Goal: Information Seeking & Learning: Learn about a topic

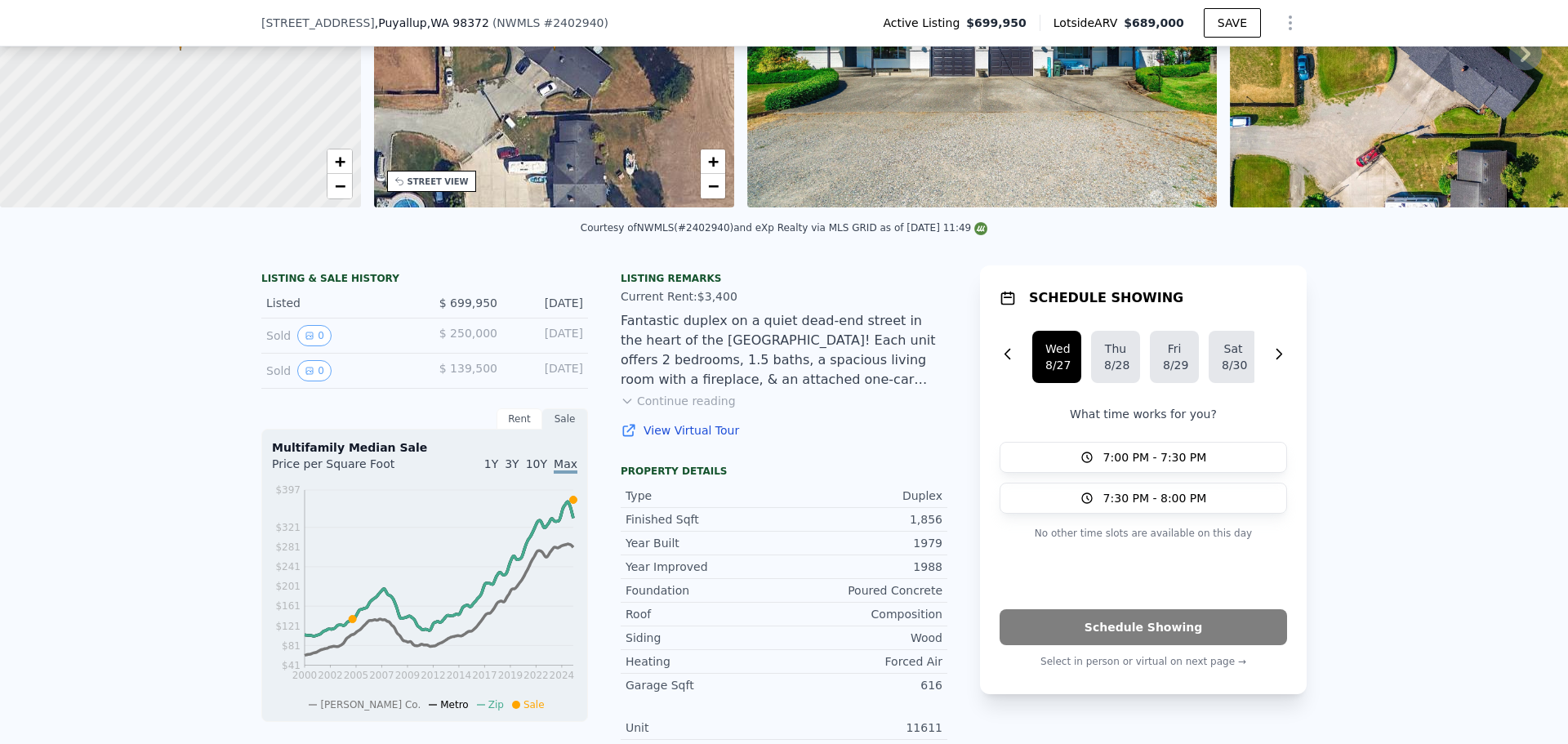
scroll to position [157, 0]
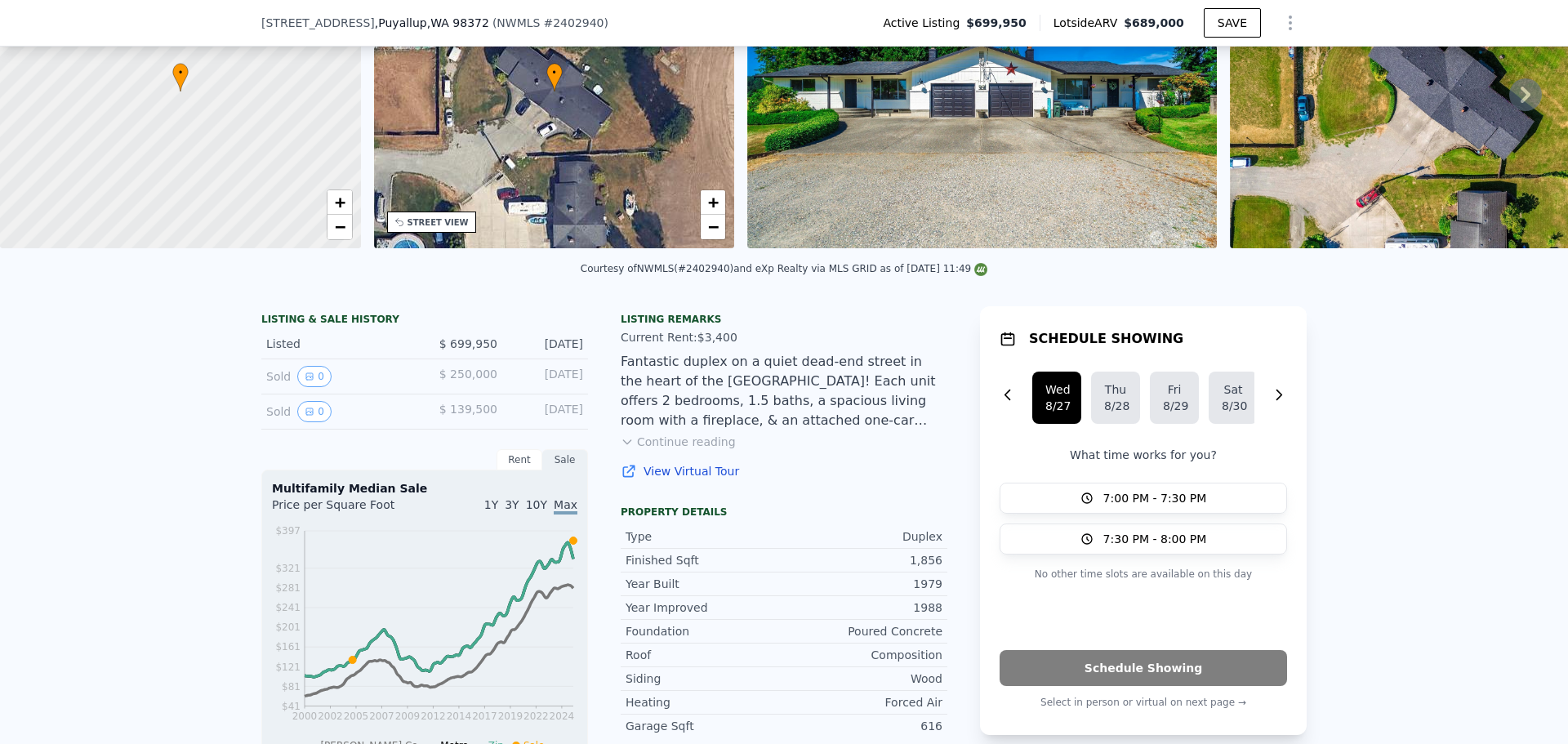
click at [686, 450] on button "Continue reading" at bounding box center [678, 442] width 115 height 16
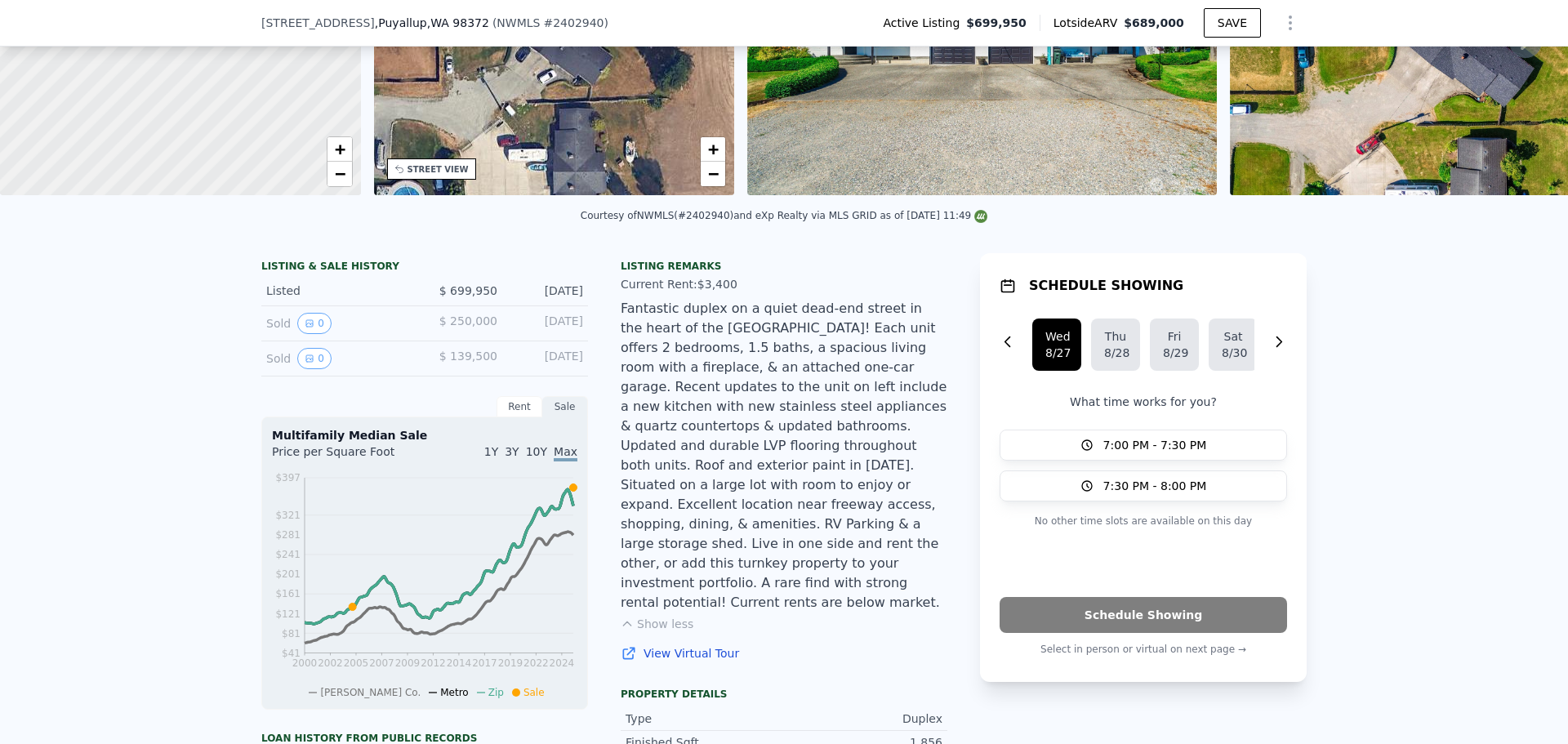
scroll to position [239, 0]
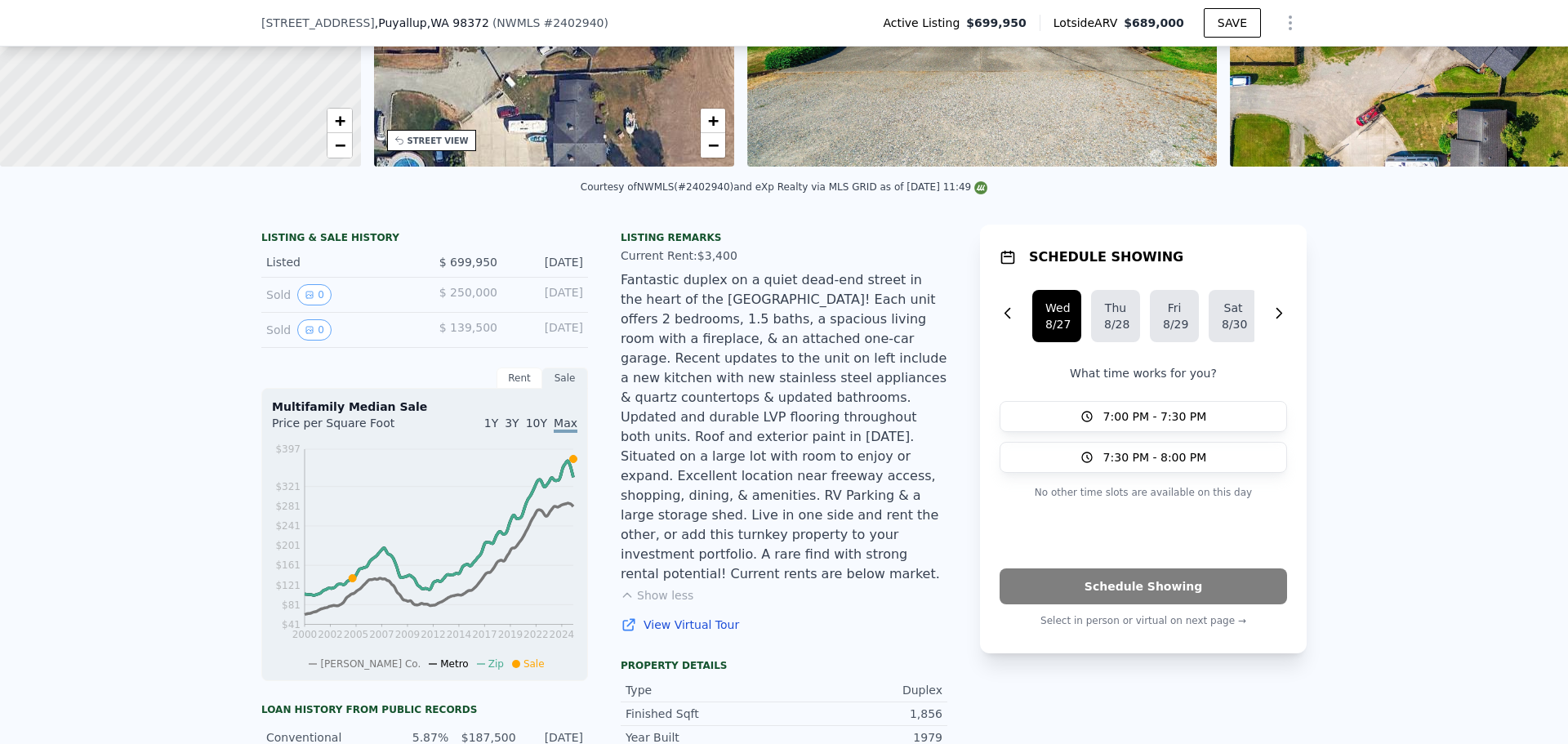
click at [534, 429] on span "10Y" at bounding box center [536, 423] width 21 height 13
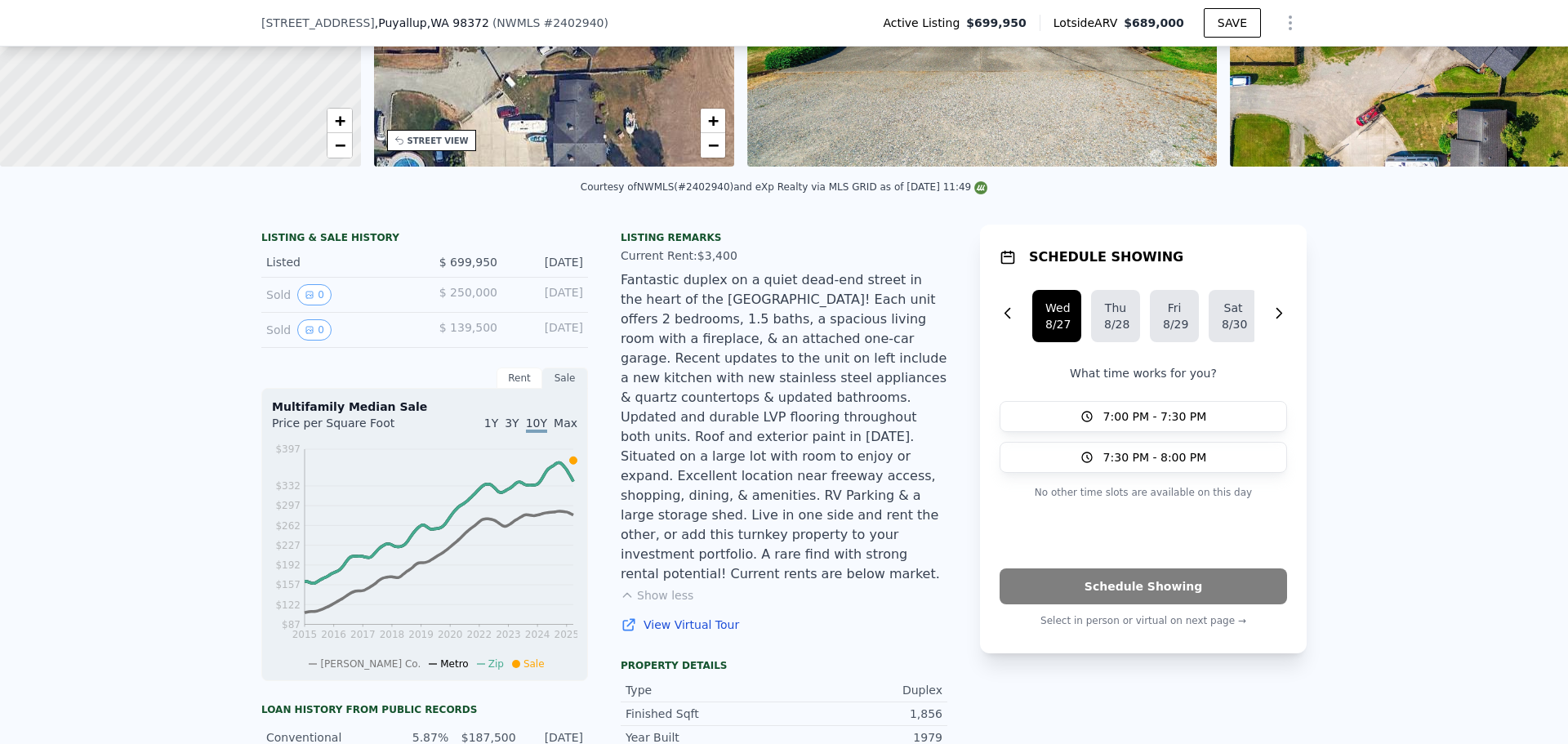
click at [512, 429] on span "3Y" at bounding box center [511, 423] width 14 height 13
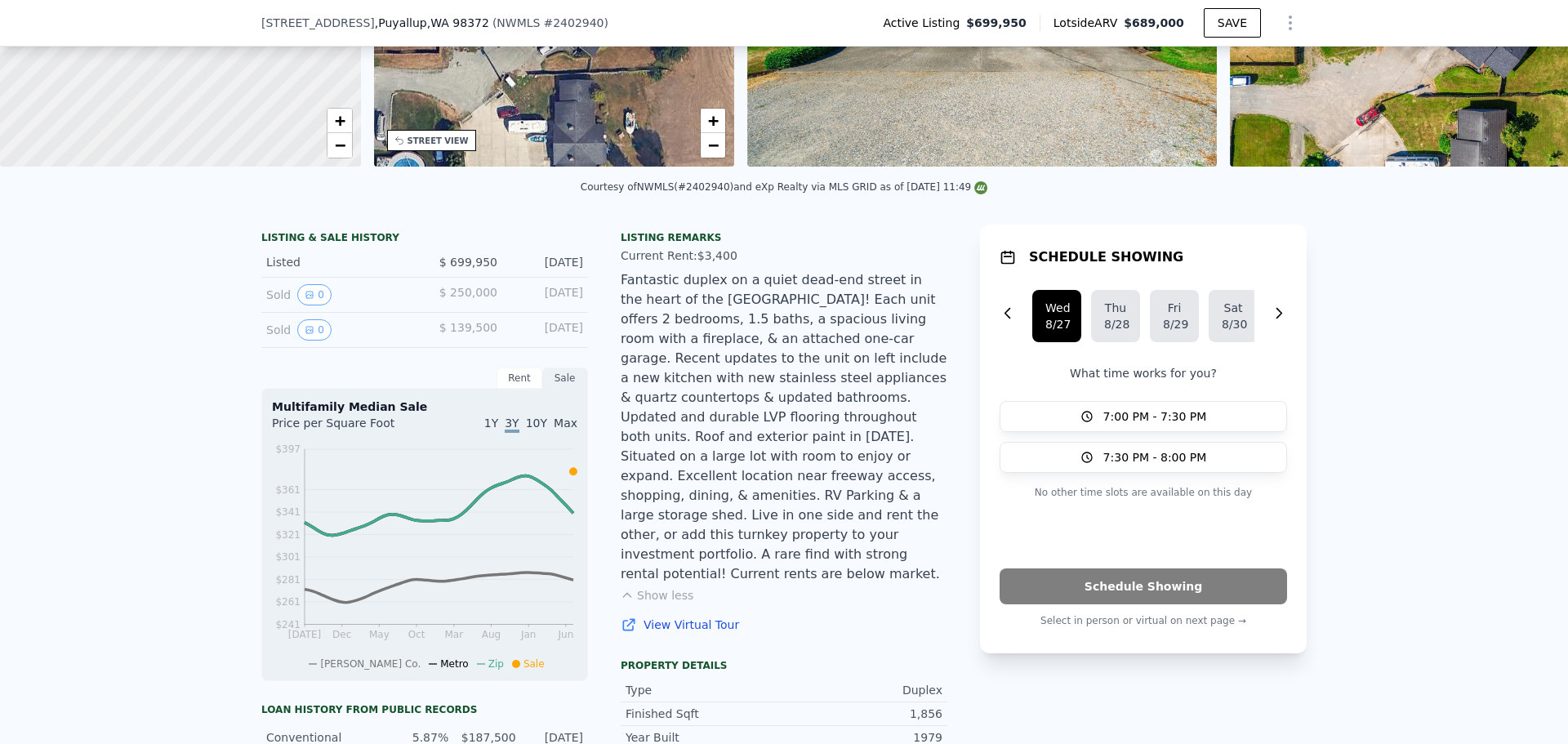
click at [559, 429] on span "Max" at bounding box center [565, 423] width 24 height 13
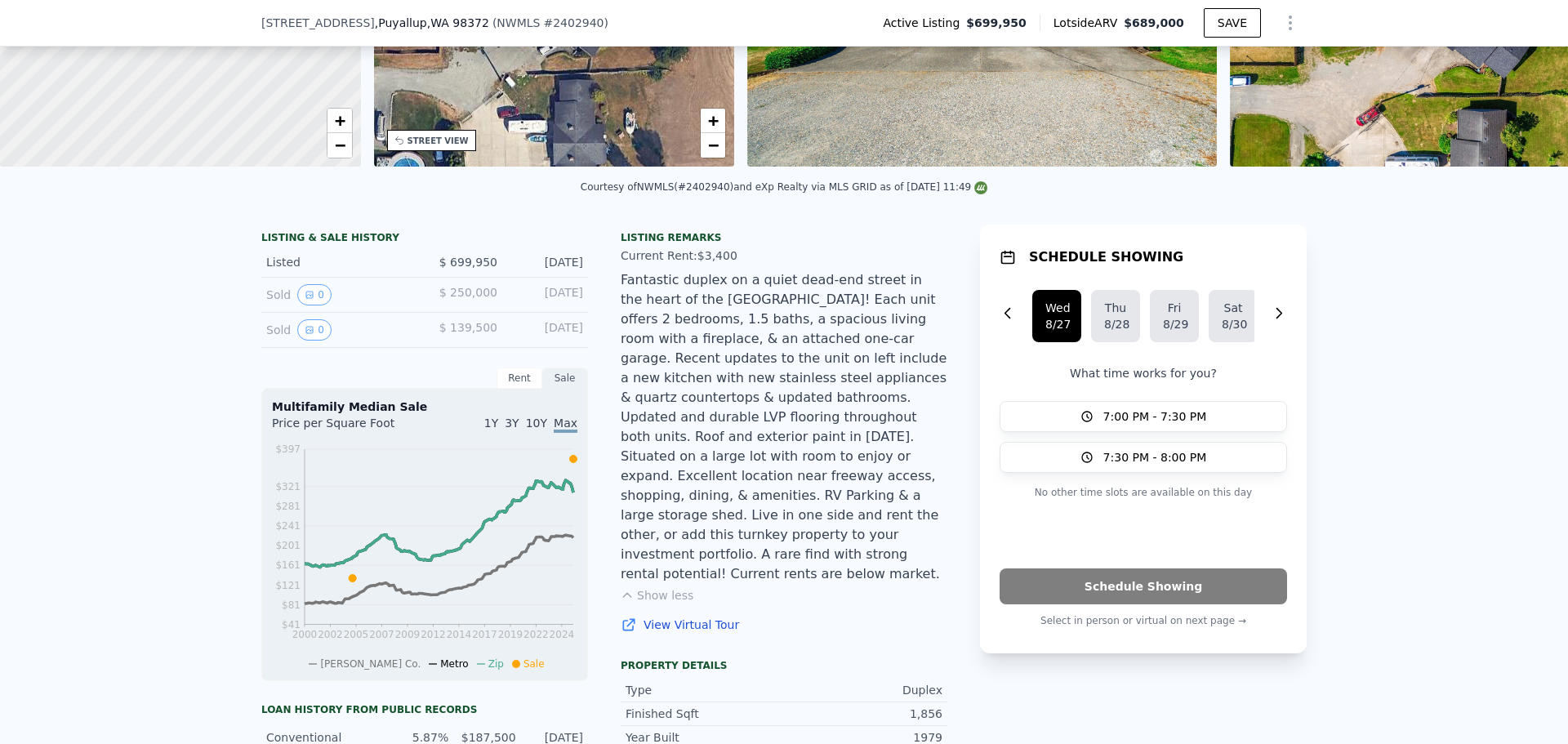
click at [514, 384] on div "Rent" at bounding box center [520, 378] width 46 height 21
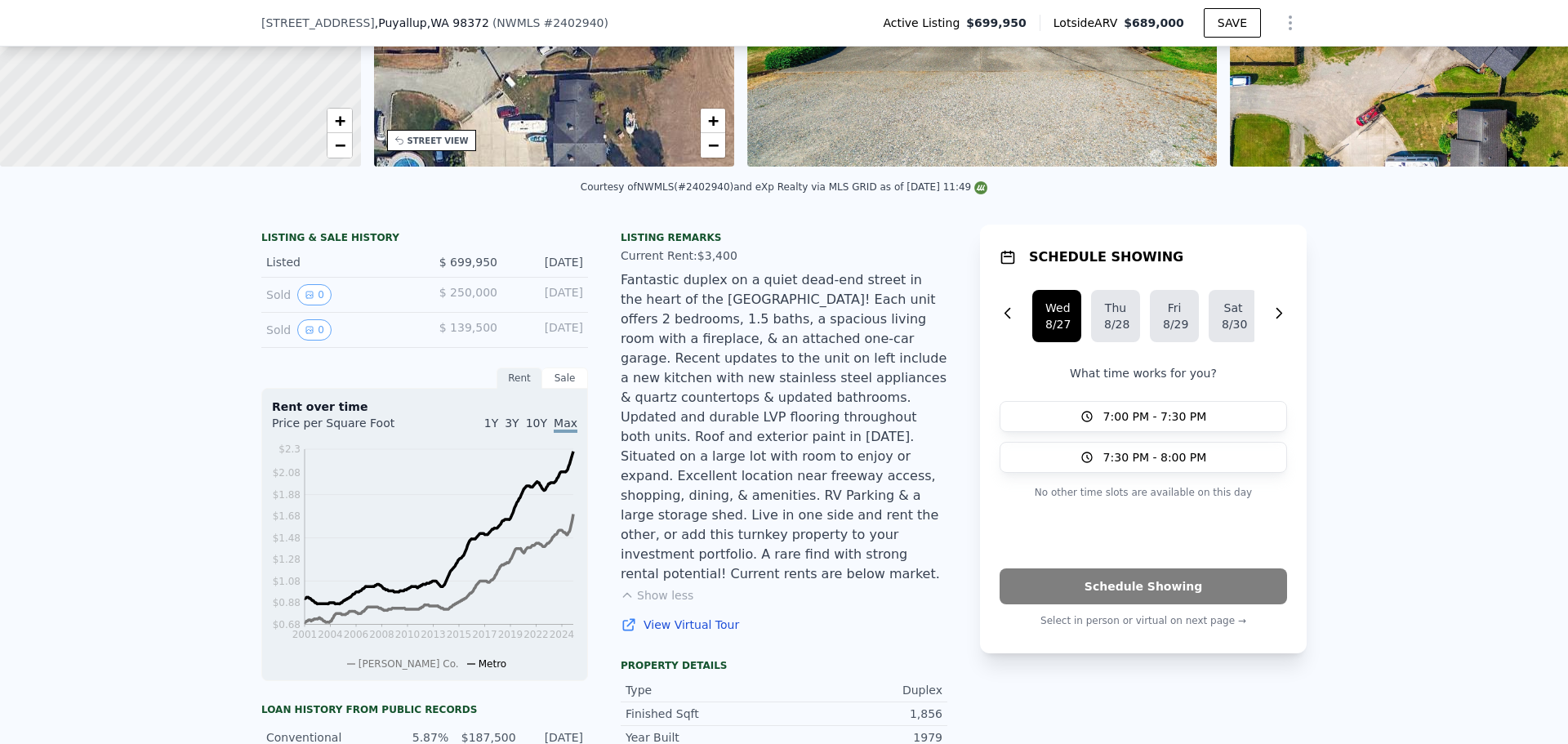
click at [559, 386] on div "Sale" at bounding box center [565, 378] width 46 height 21
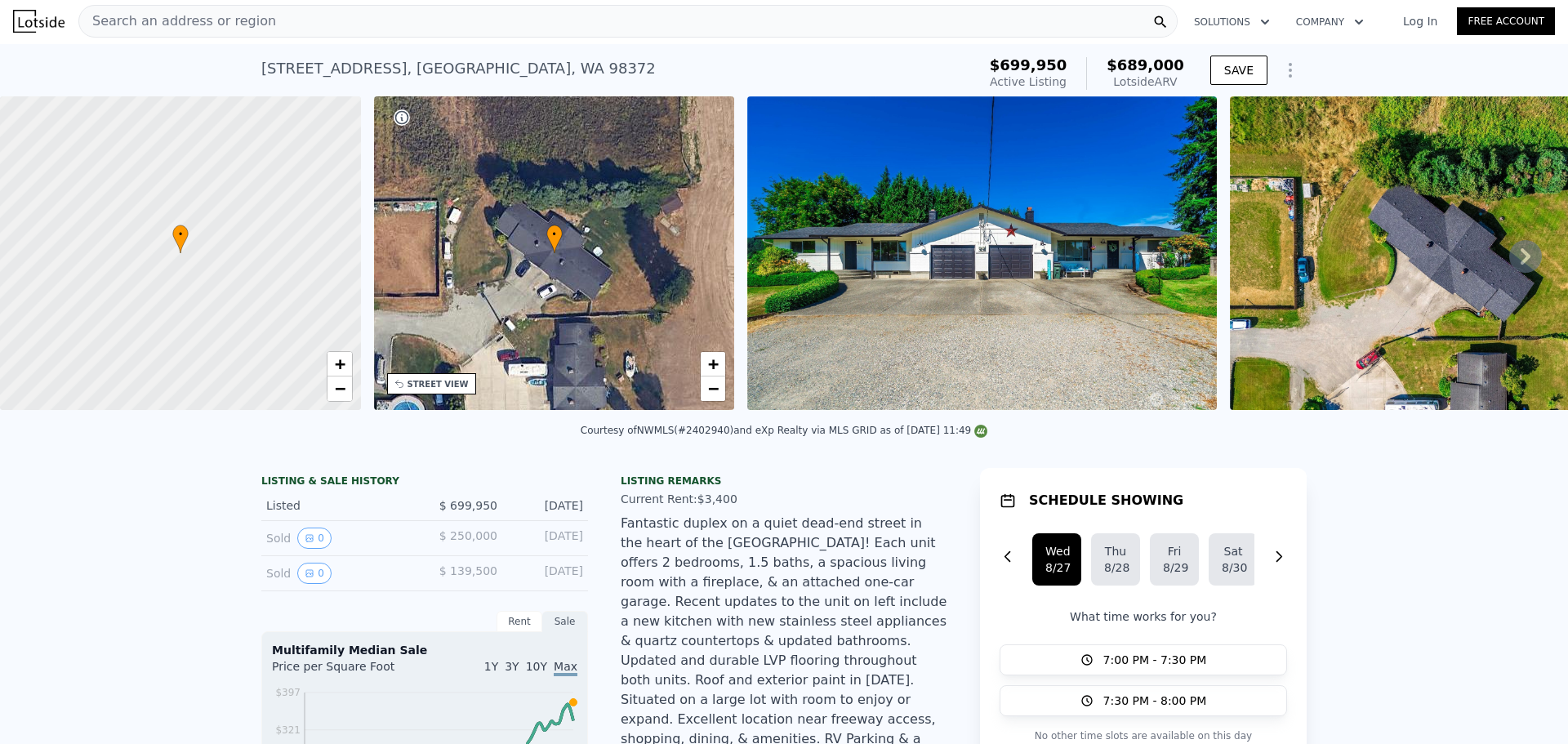
scroll to position [0, 0]
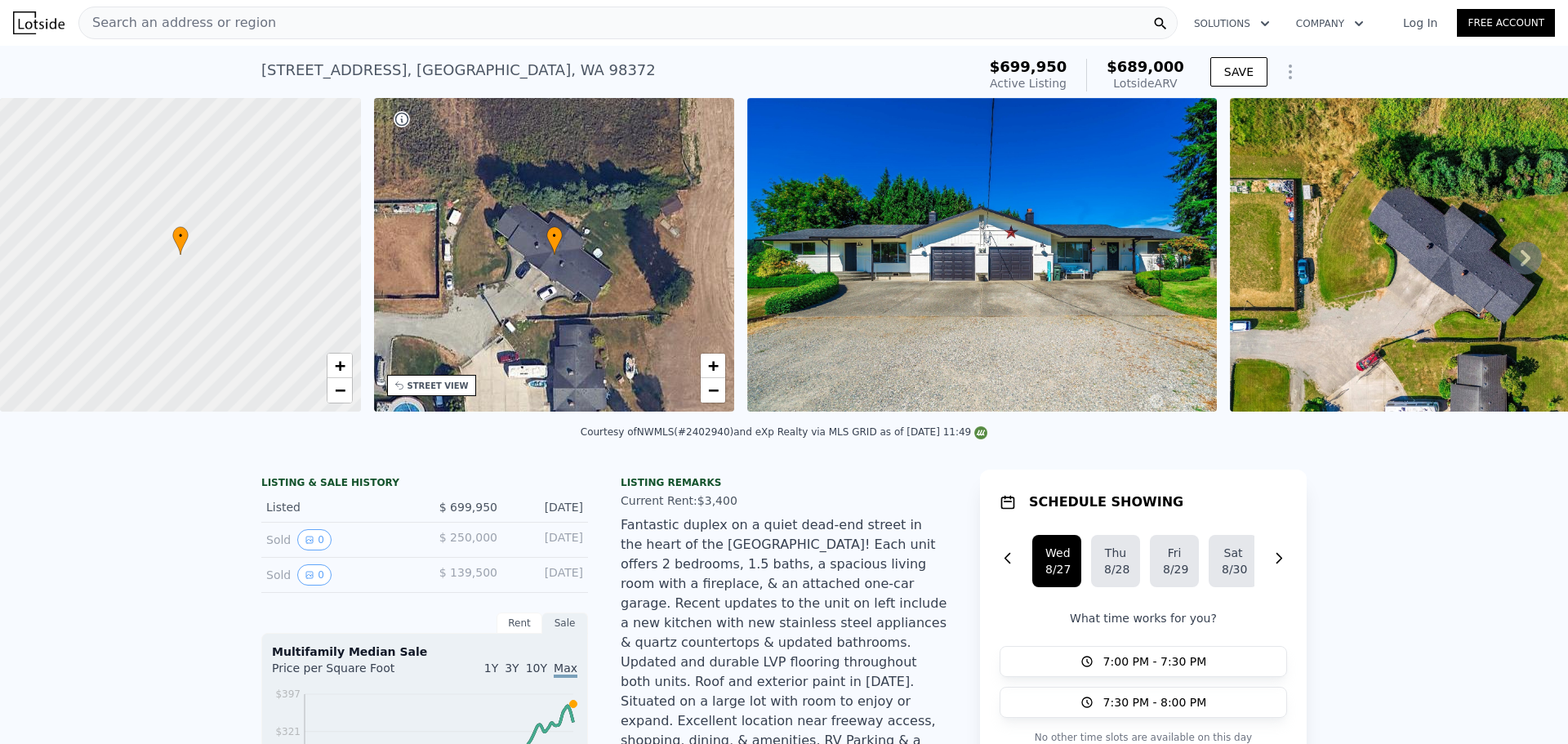
click at [199, 26] on span "Search an address or region" at bounding box center [177, 23] width 197 height 20
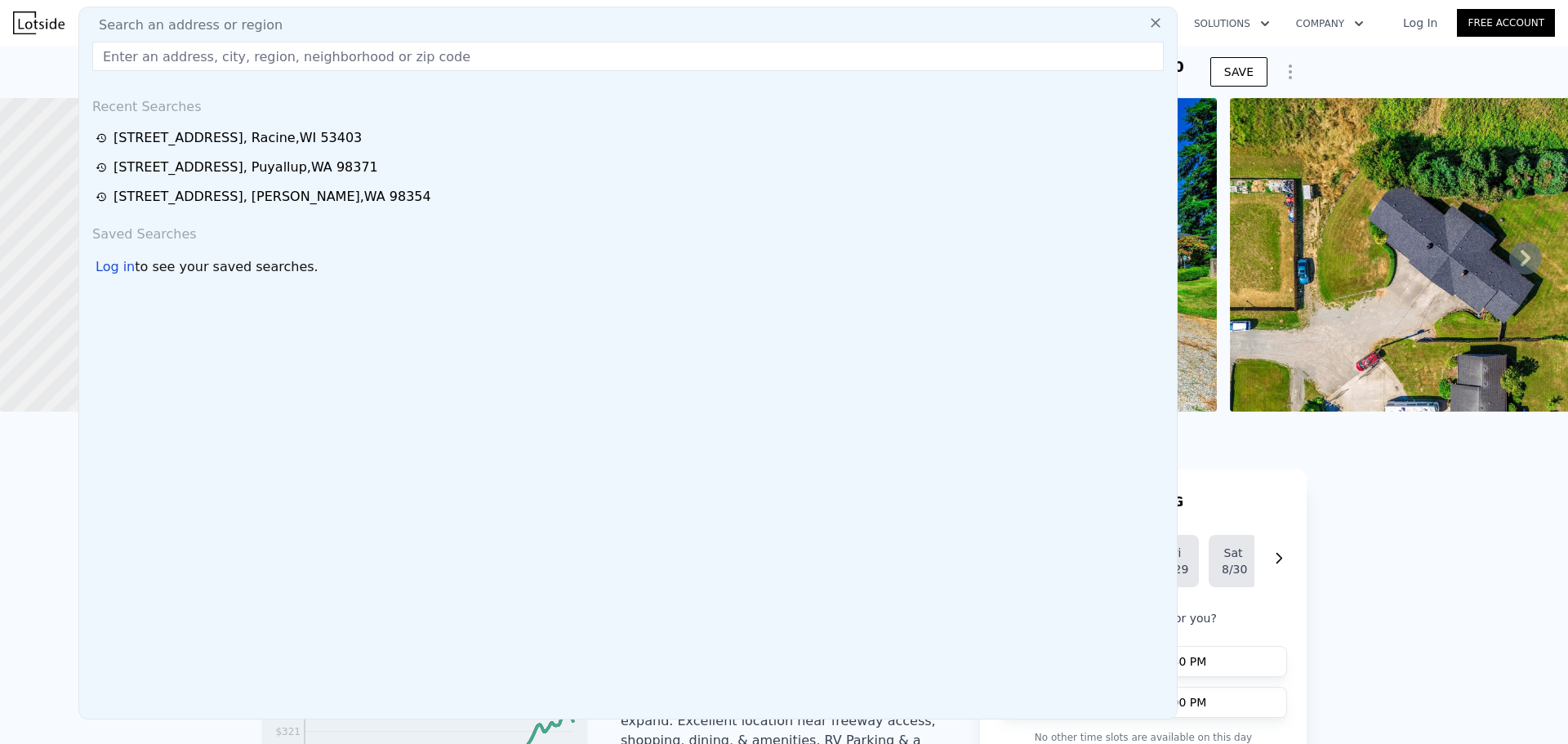
click at [193, 56] on input "text" at bounding box center [628, 57] width 1071 height 30
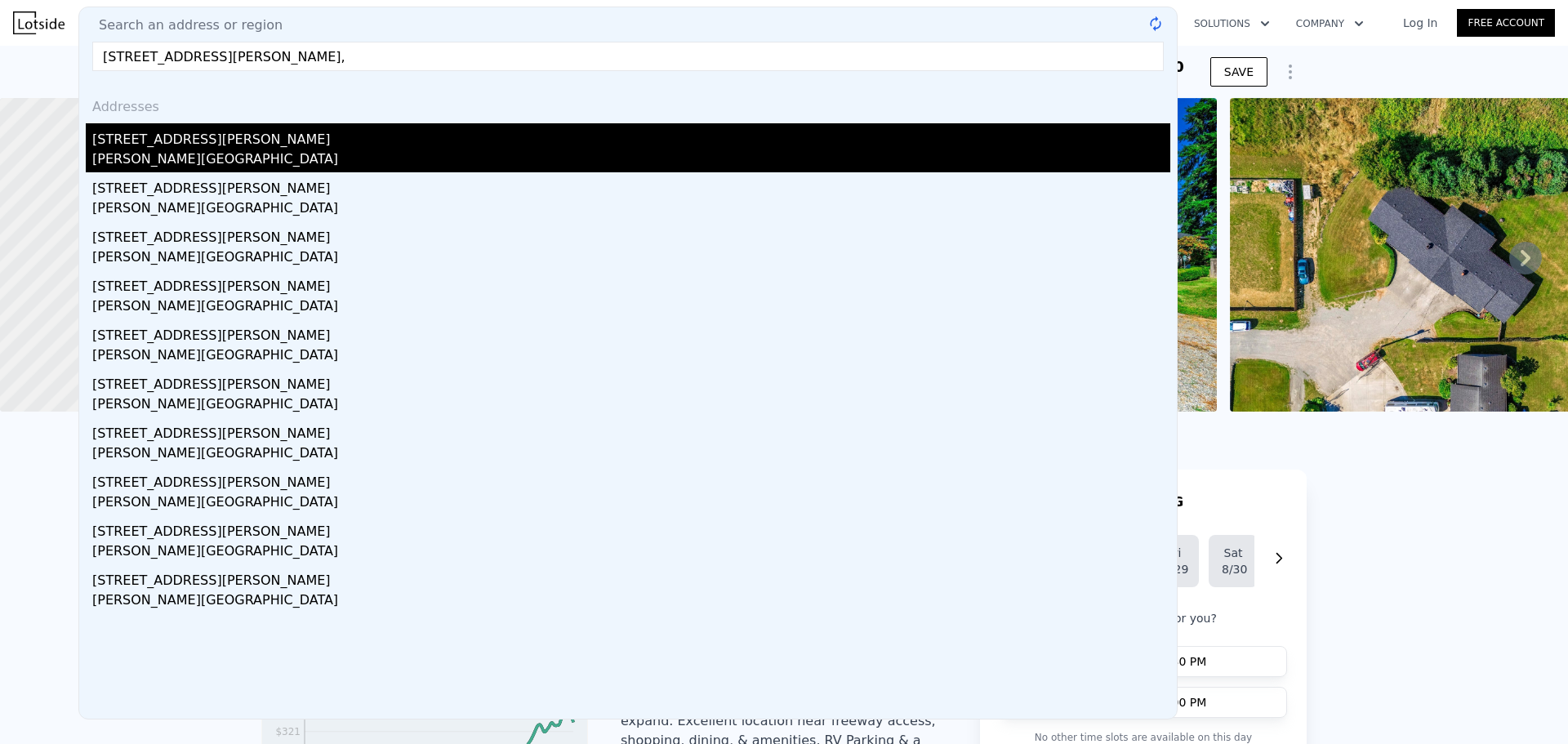
type input "7229 Vandermark Rd E,"
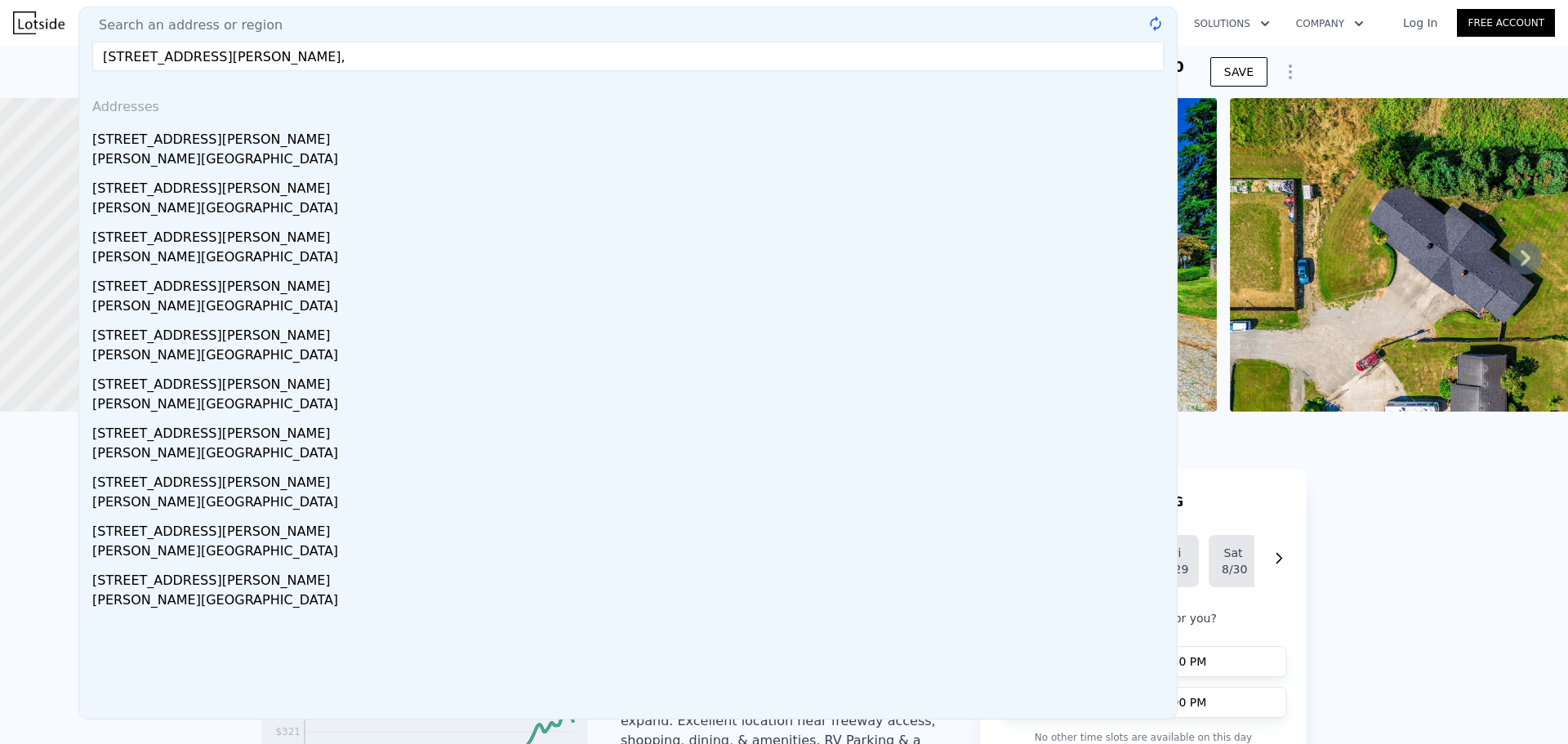
click at [151, 155] on div "Bonney Lake, WA 98391" at bounding box center [631, 161] width 1078 height 23
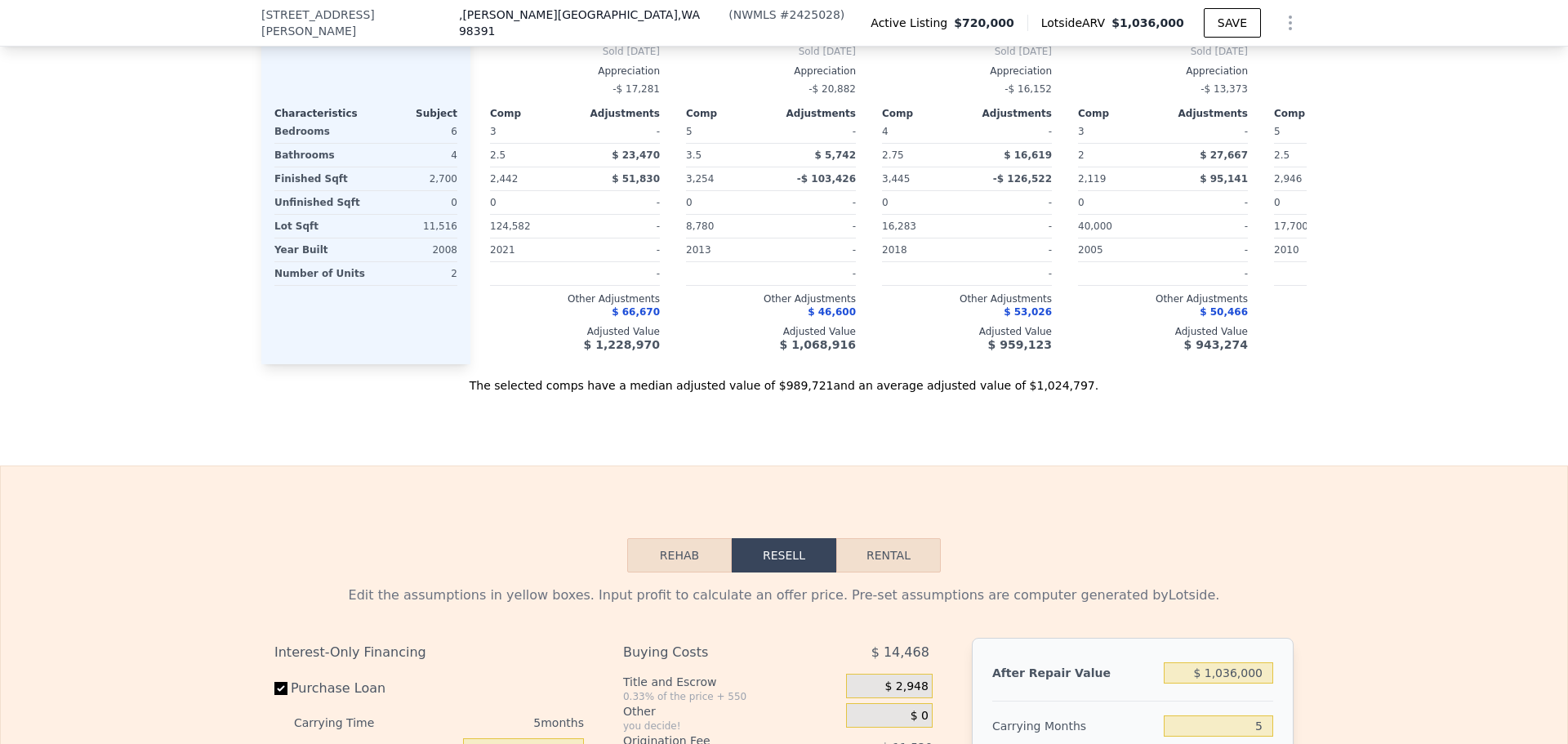
scroll to position [2695, 0]
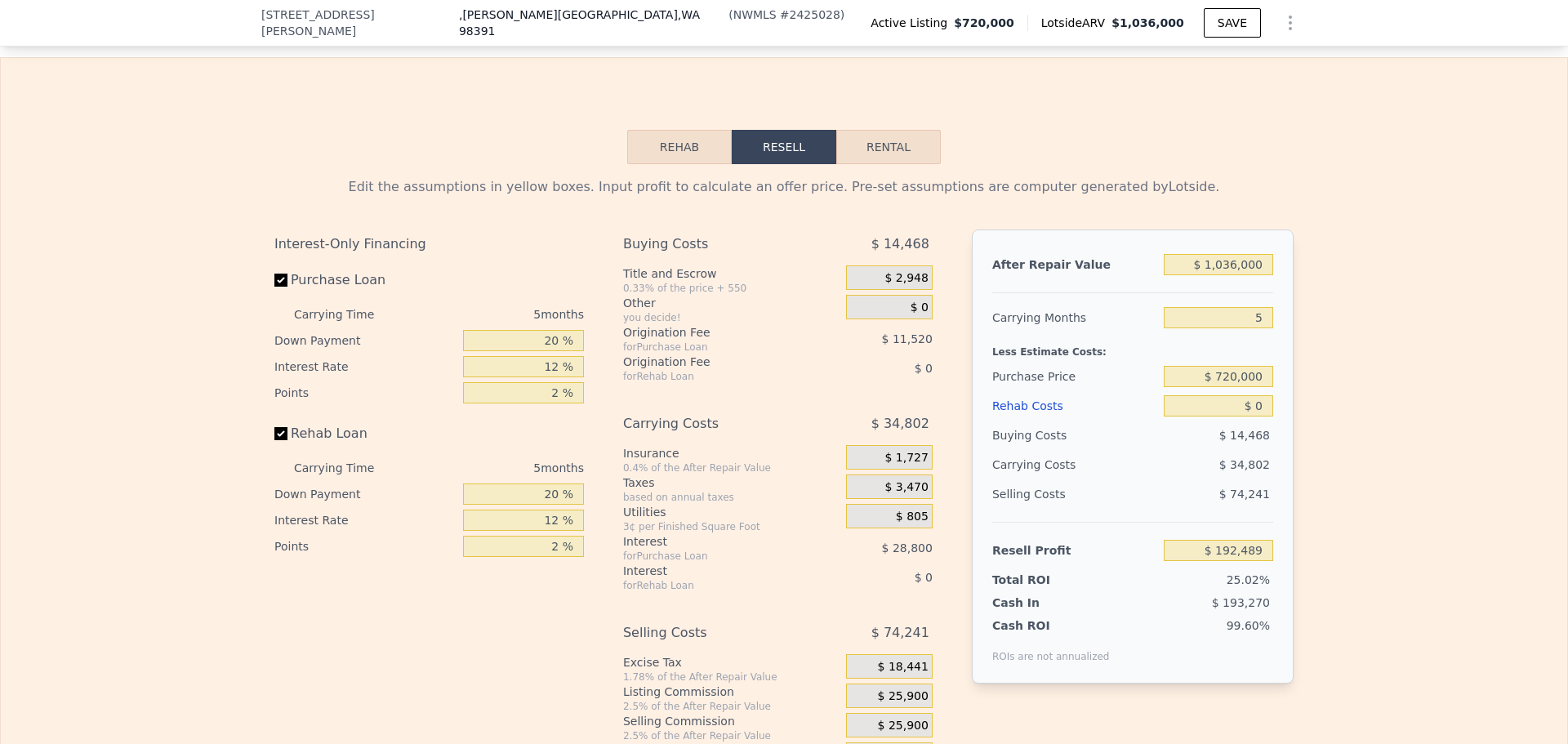
click at [866, 131] on button "Rental" at bounding box center [888, 147] width 105 height 35
select select "30"
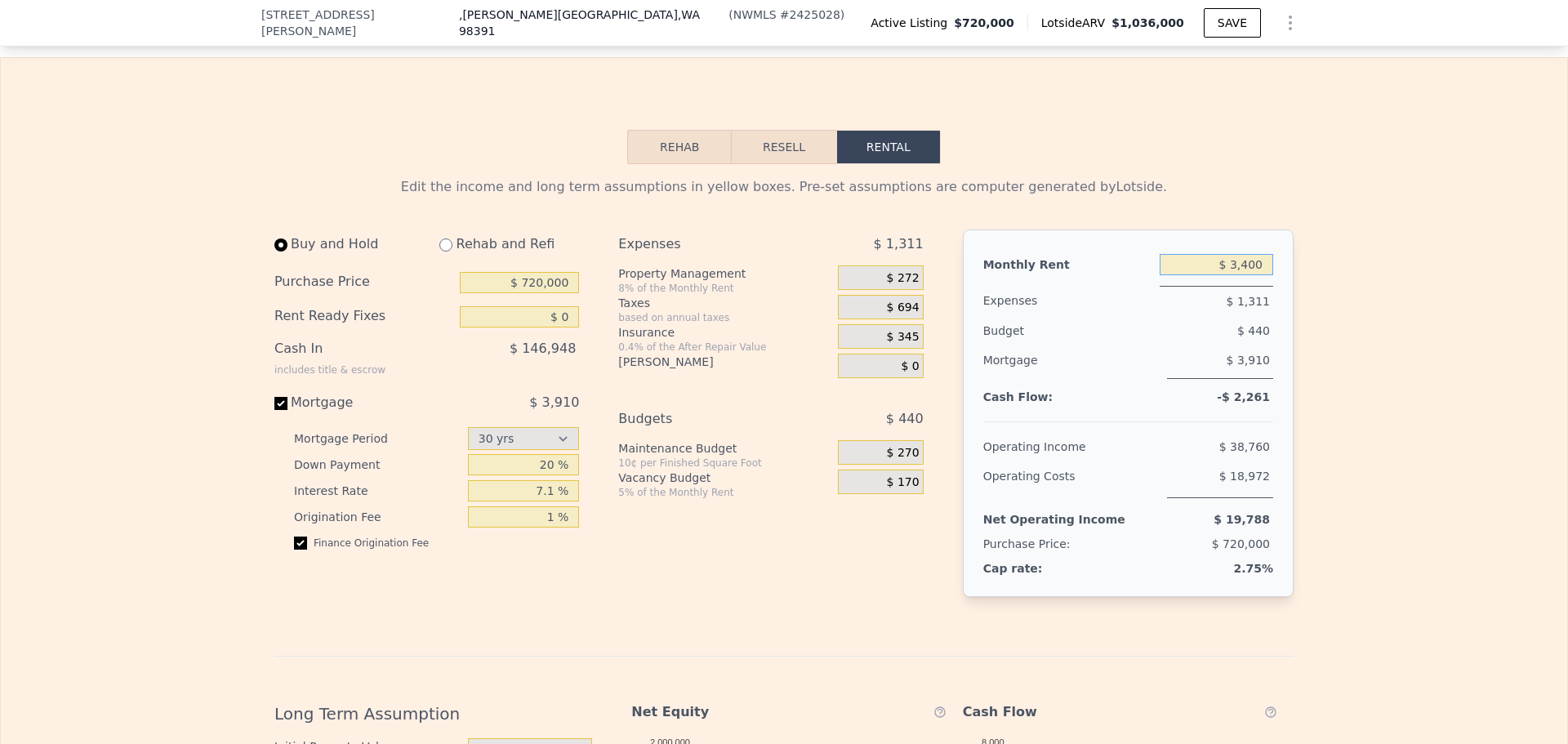
drag, startPoint x: 1259, startPoint y: 251, endPoint x: 1231, endPoint y: 247, distance: 28.3
click at [1231, 254] on input "$ 3,400" at bounding box center [1216, 264] width 114 height 21
type input "$ 4,000"
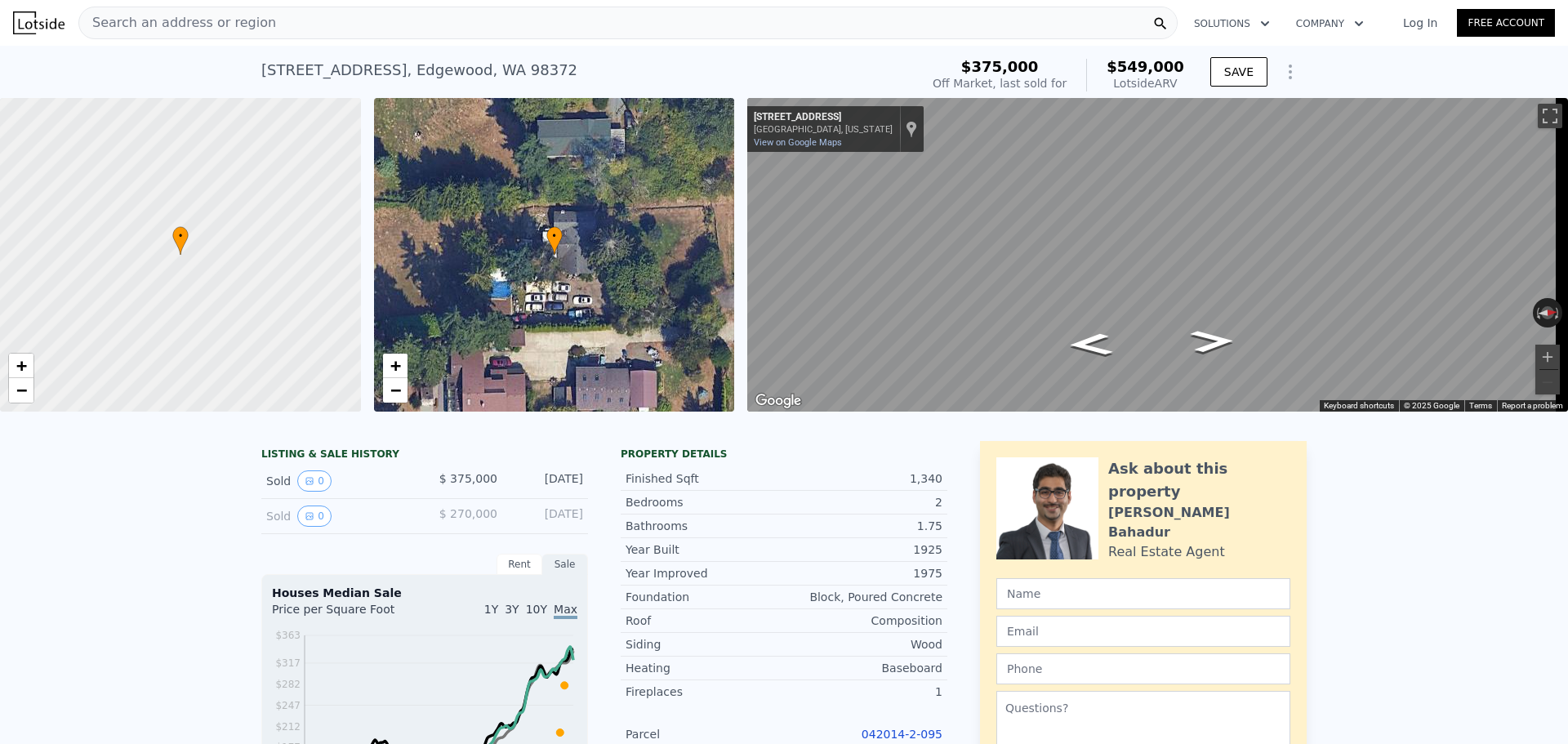
click at [1285, 73] on icon "Show Options" at bounding box center [1290, 72] width 20 height 20
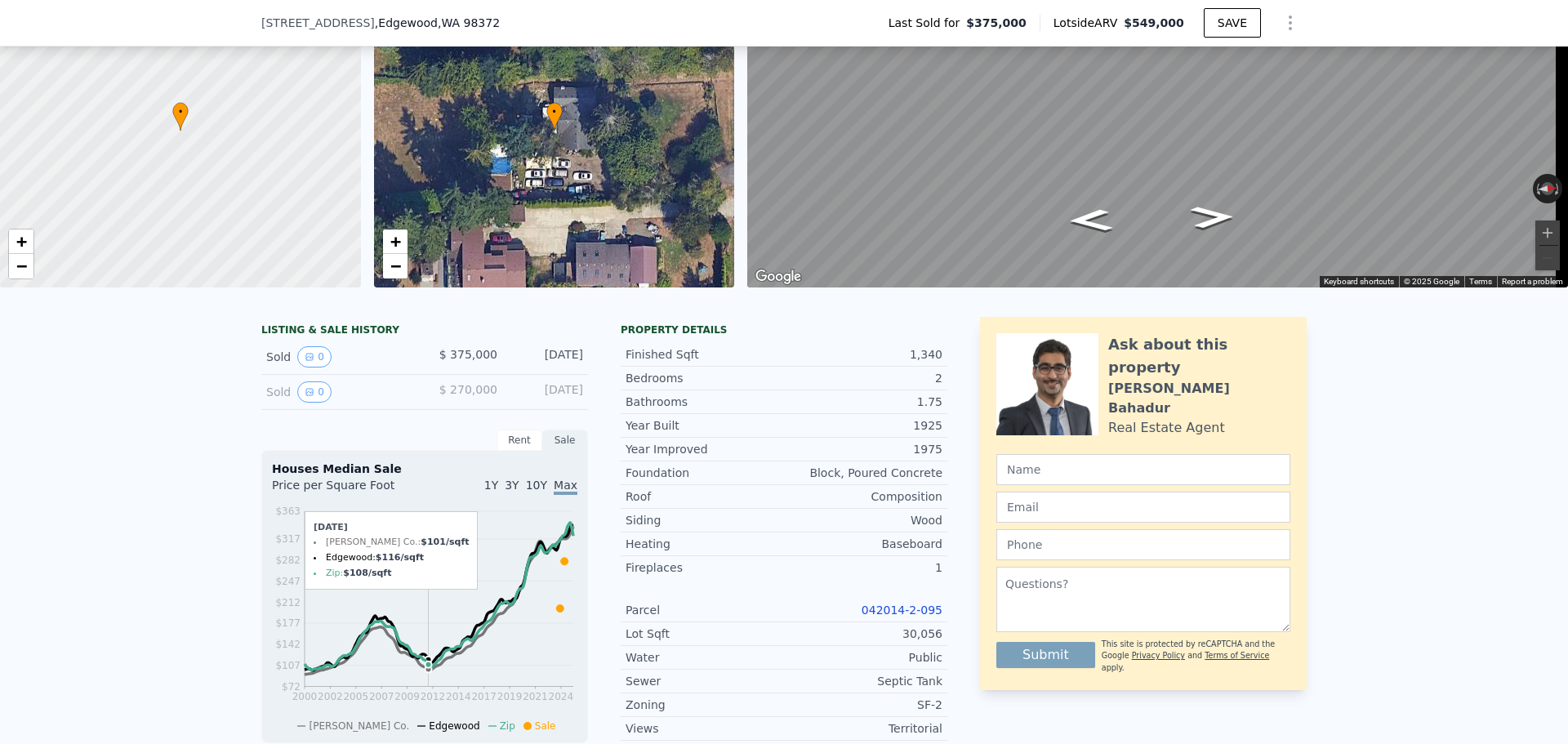
scroll to position [157, 0]
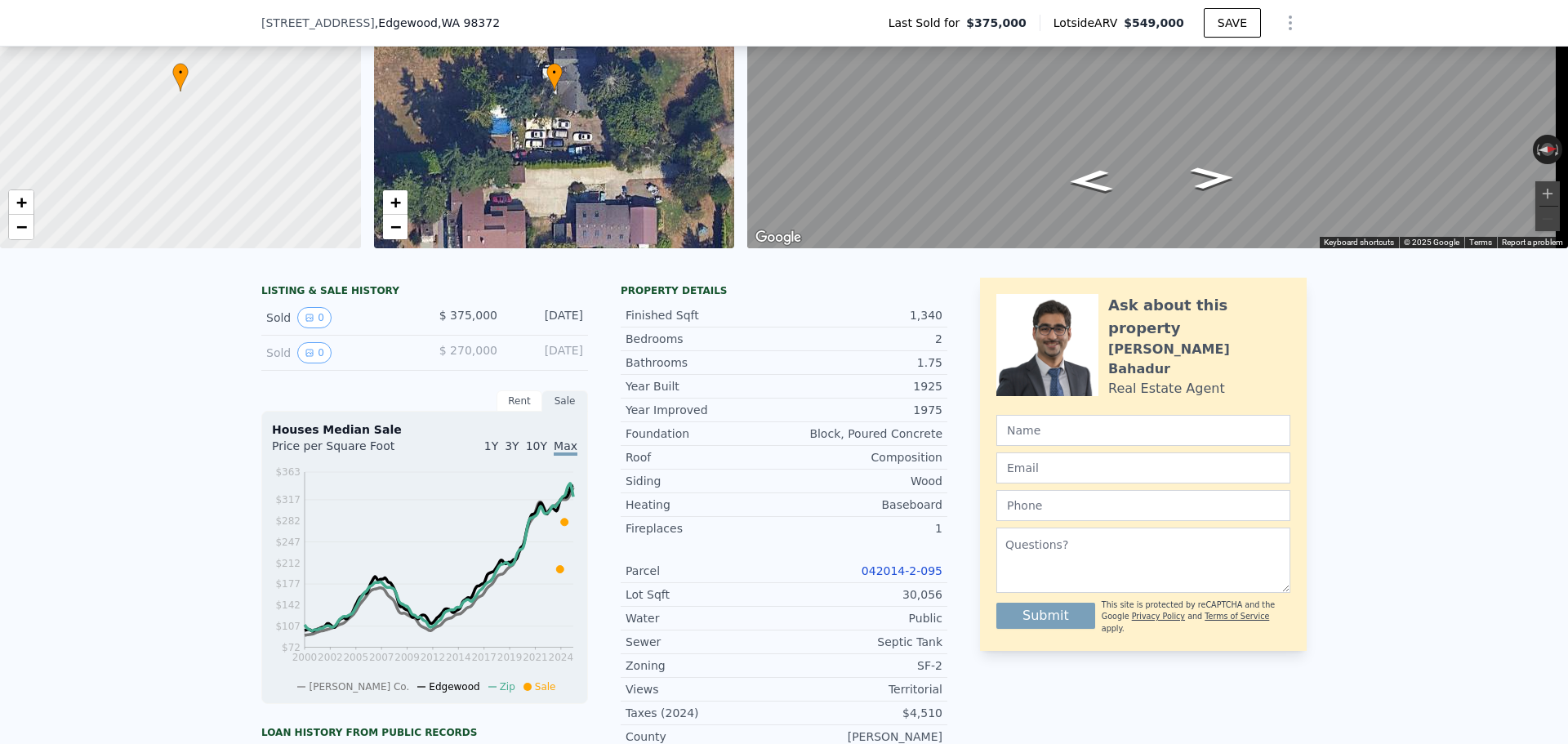
click at [536, 452] on span "10Y" at bounding box center [536, 446] width 21 height 13
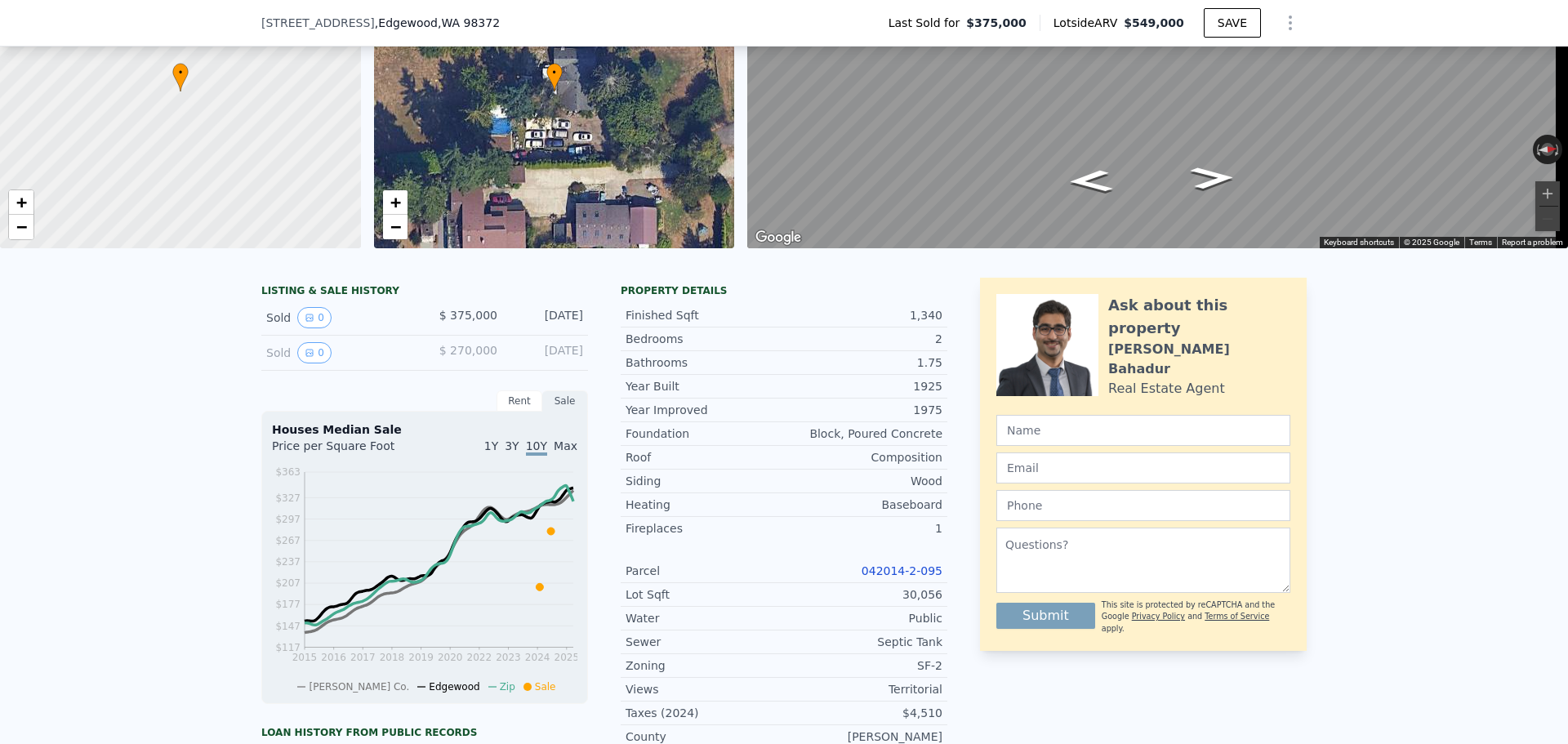
click at [512, 452] on span "3Y" at bounding box center [511, 446] width 14 height 13
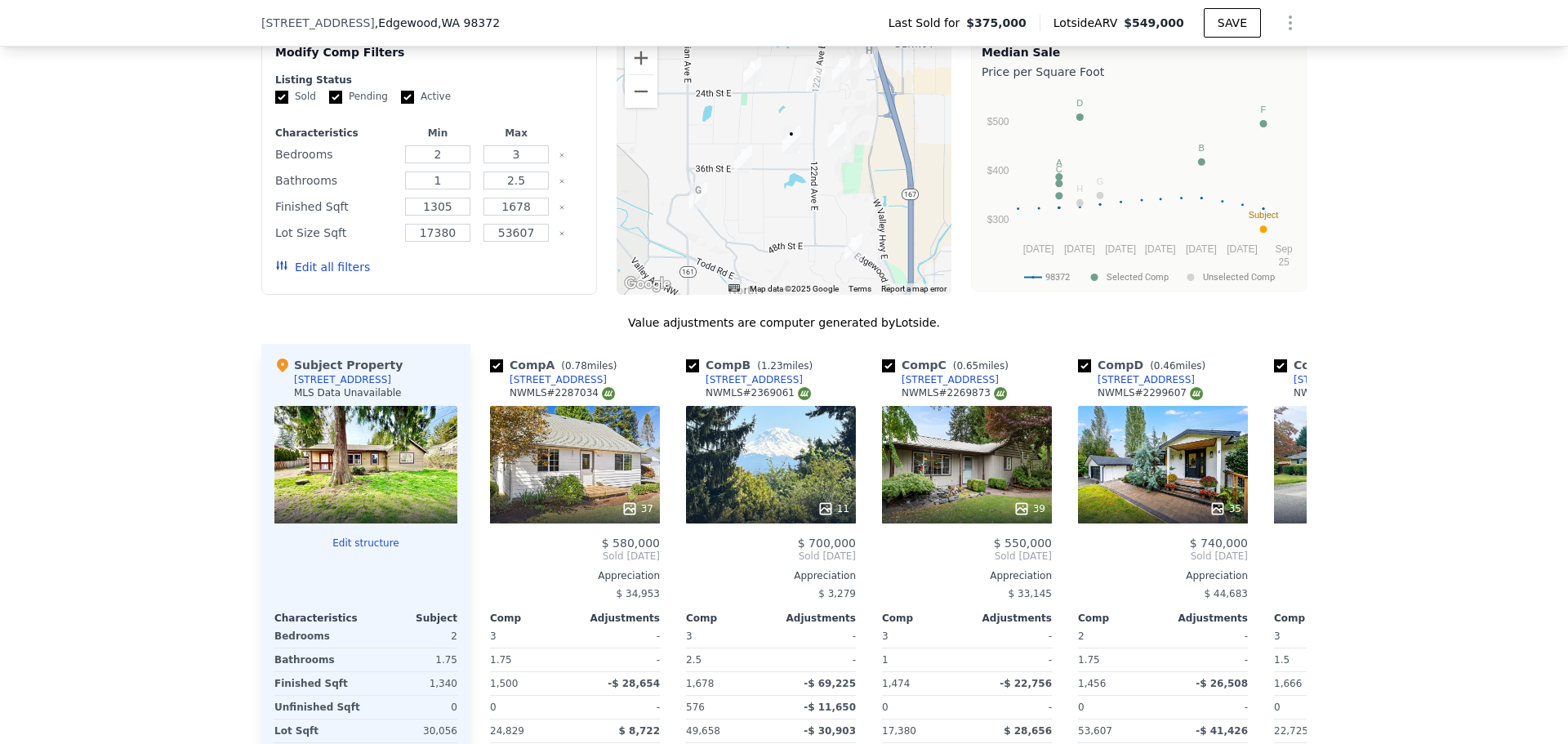
scroll to position [1873, 0]
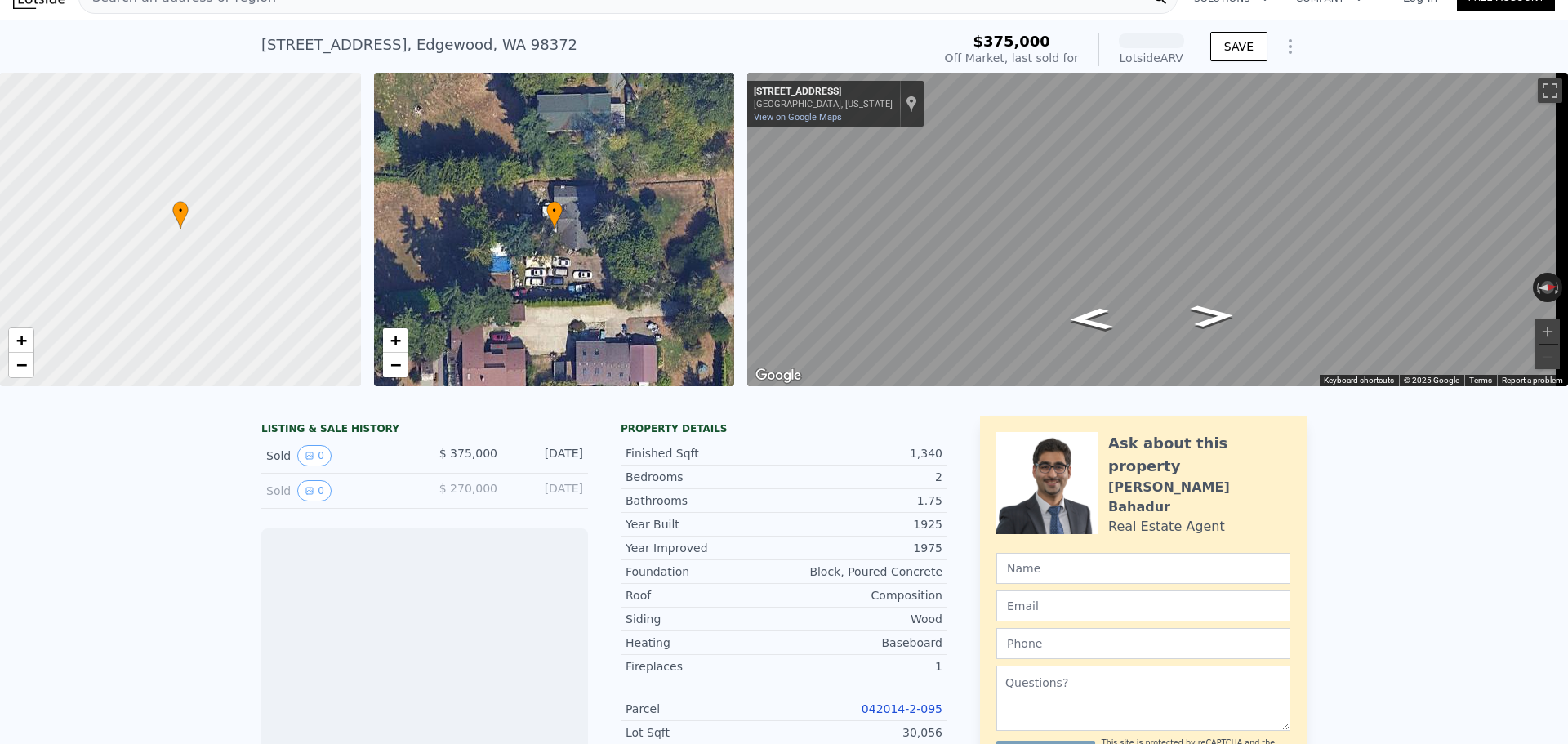
scroll to position [403, 0]
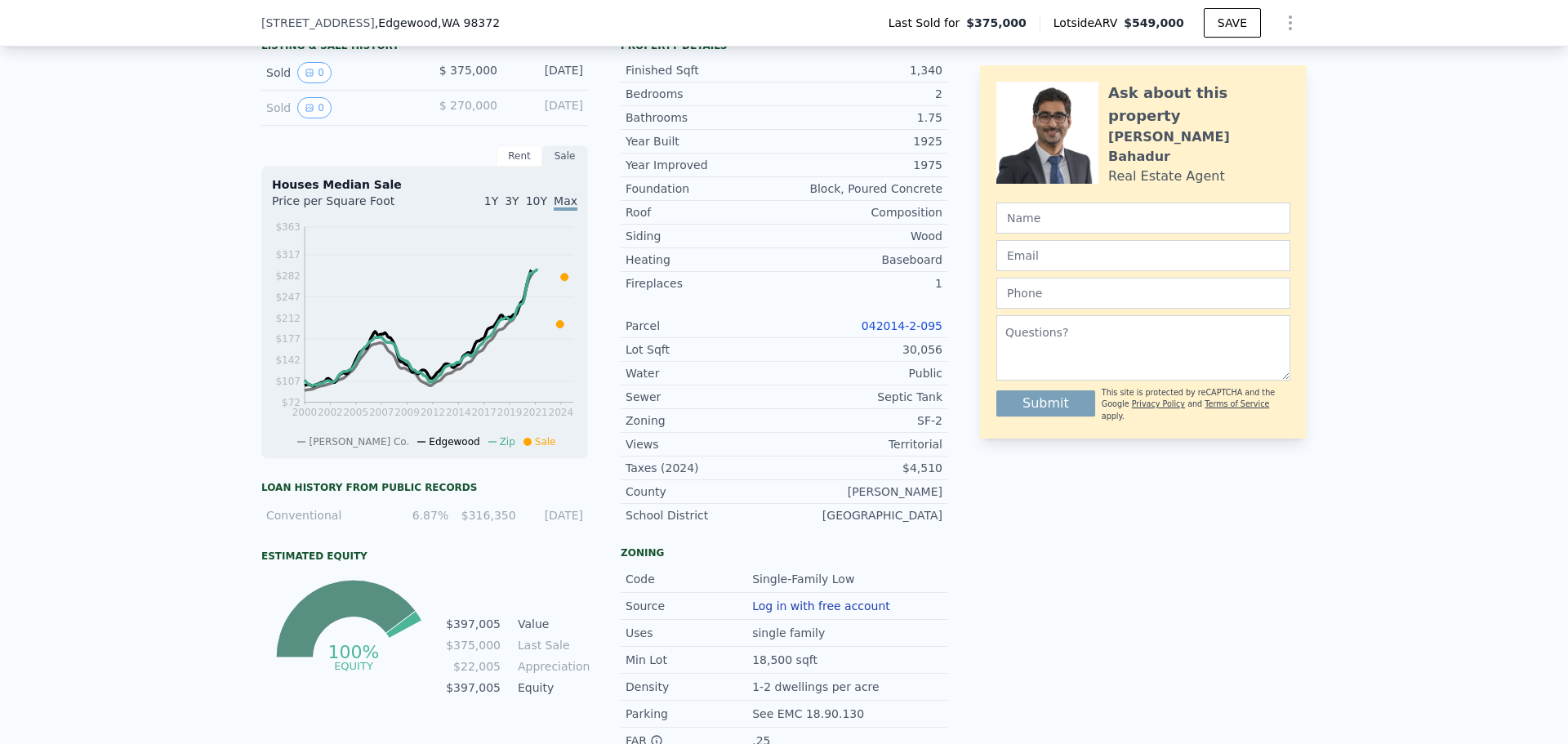
click at [902, 332] on link "042014-2-095" at bounding box center [902, 326] width 81 height 13
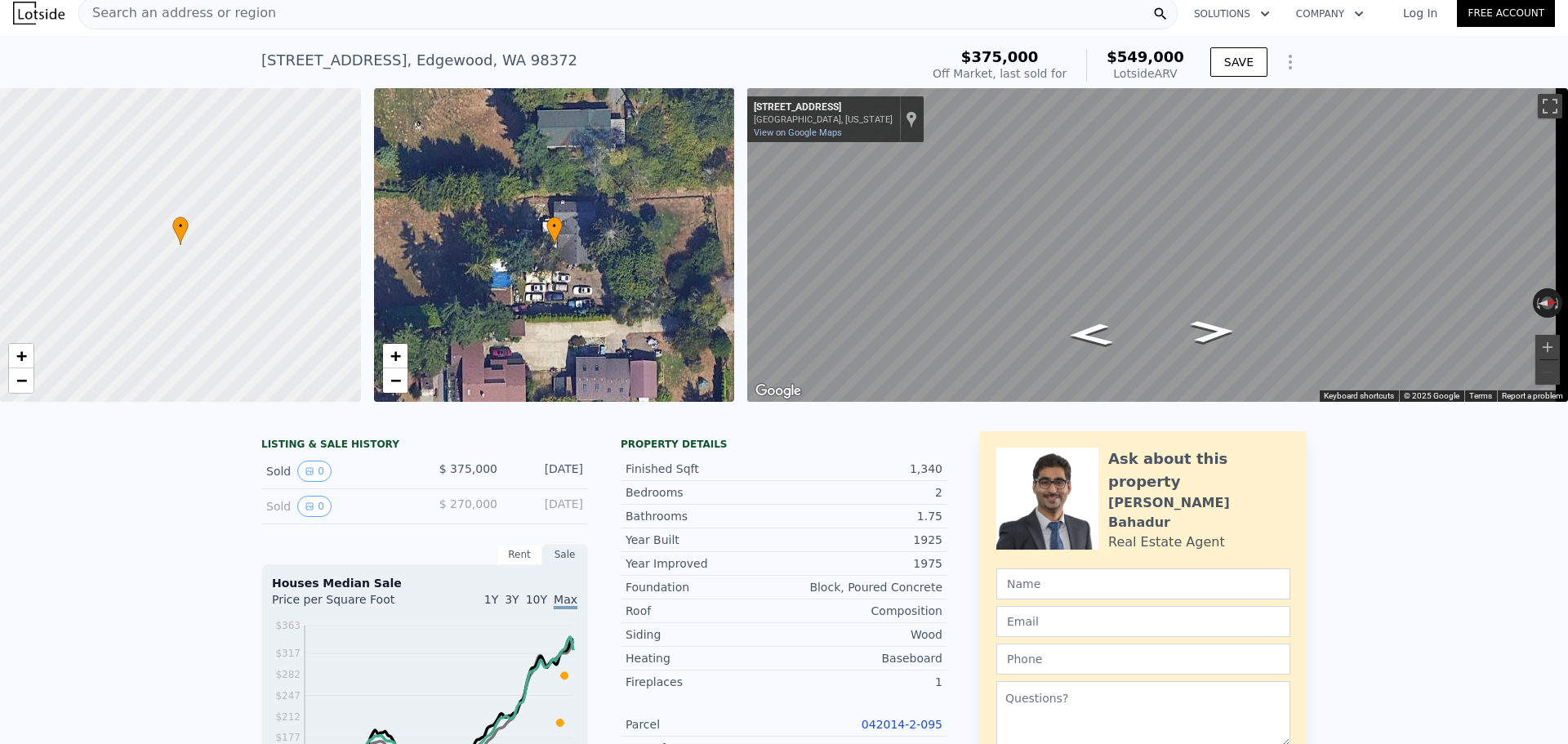
scroll to position [6, 0]
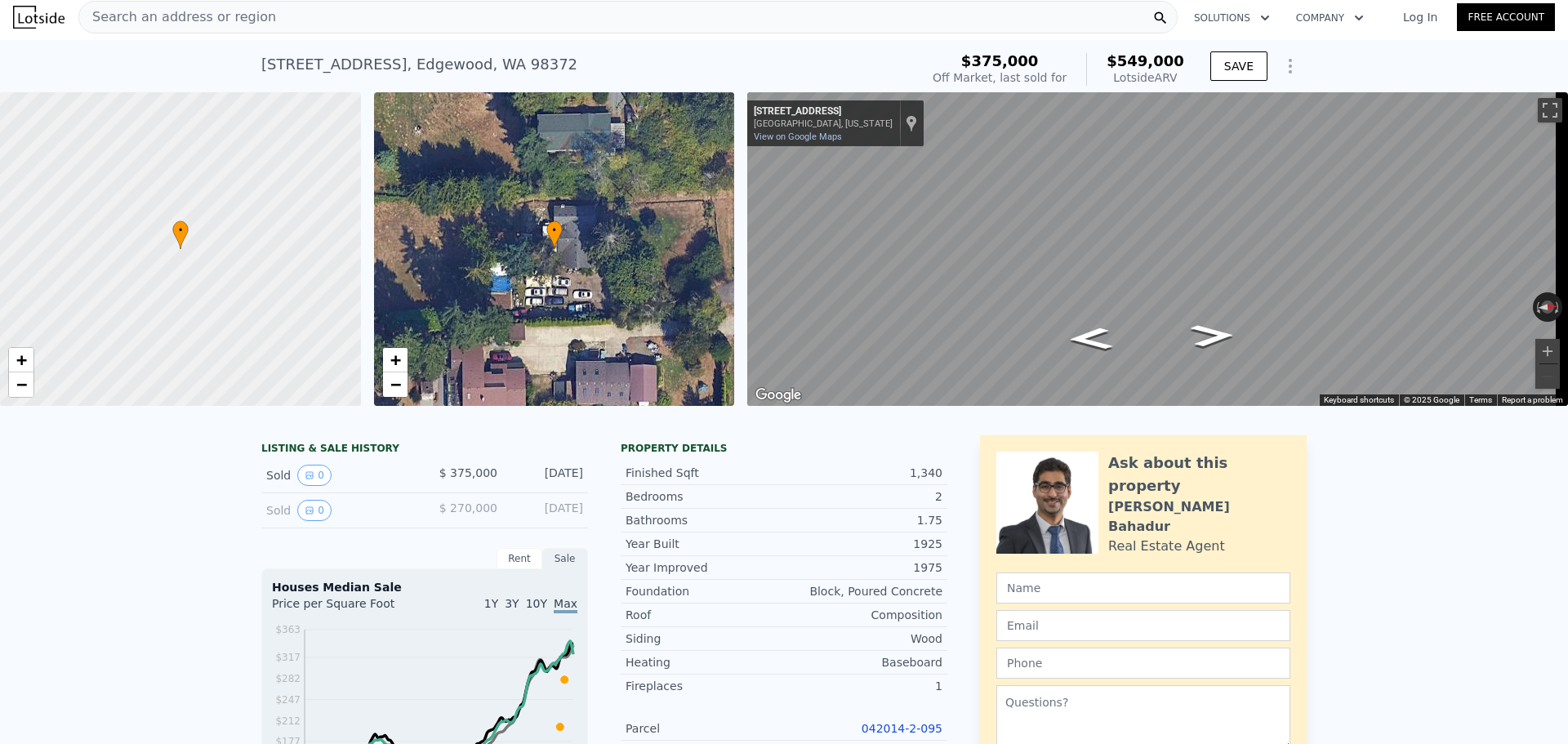
click at [1287, 64] on icon "Show Options" at bounding box center [1290, 66] width 20 height 20
click at [1181, 101] on div "Edit Structure" at bounding box center [1215, 109] width 183 height 33
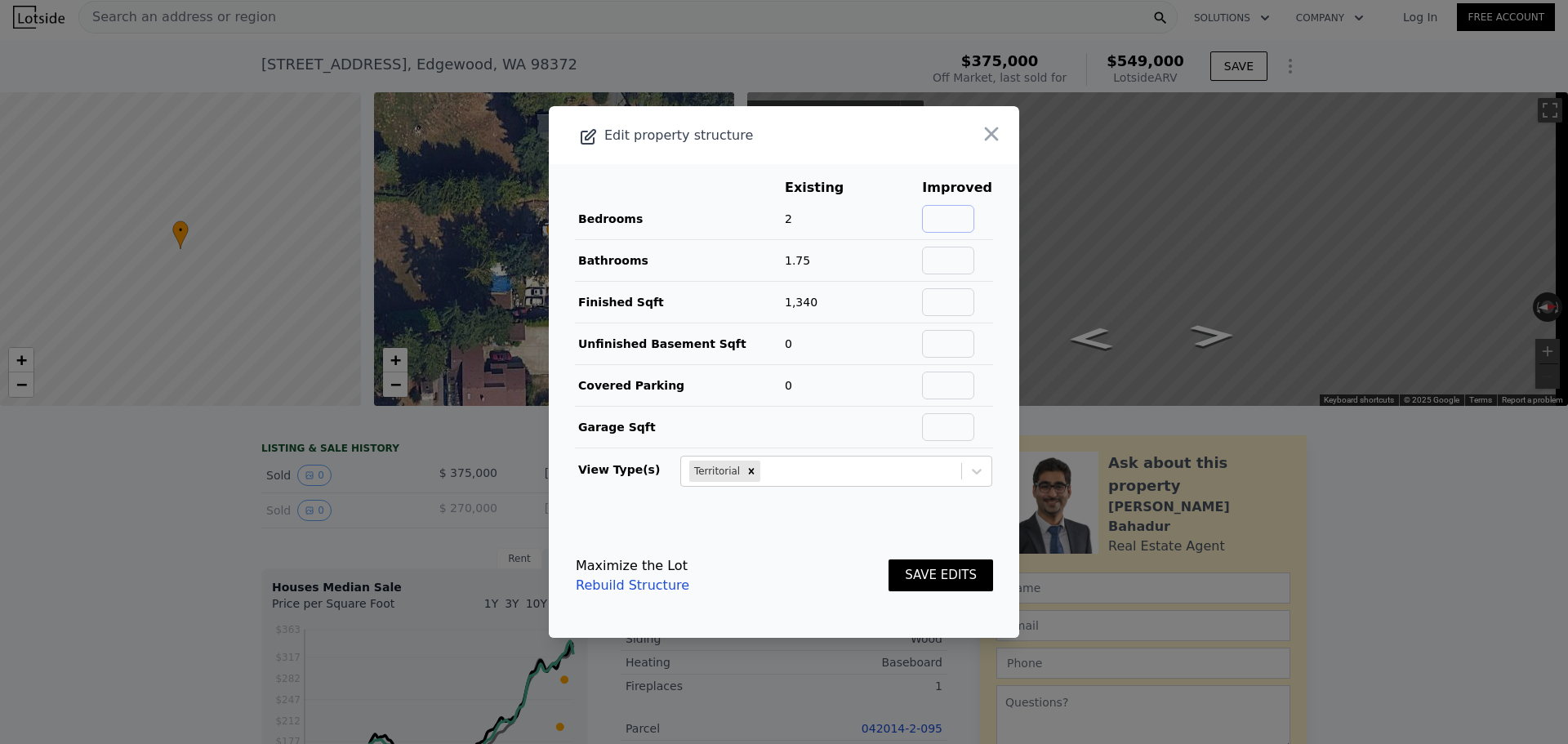
click at [950, 214] on input "text" at bounding box center [948, 219] width 52 height 28
click at [892, 154] on header "Edit property structure" at bounding box center [784, 135] width 470 height 58
drag, startPoint x: 944, startPoint y: 261, endPoint x: 942, endPoint y: 271, distance: 10.2
click at [944, 261] on input "text" at bounding box center [948, 260] width 52 height 28
click at [947, 435] on input "text" at bounding box center [948, 427] width 52 height 28
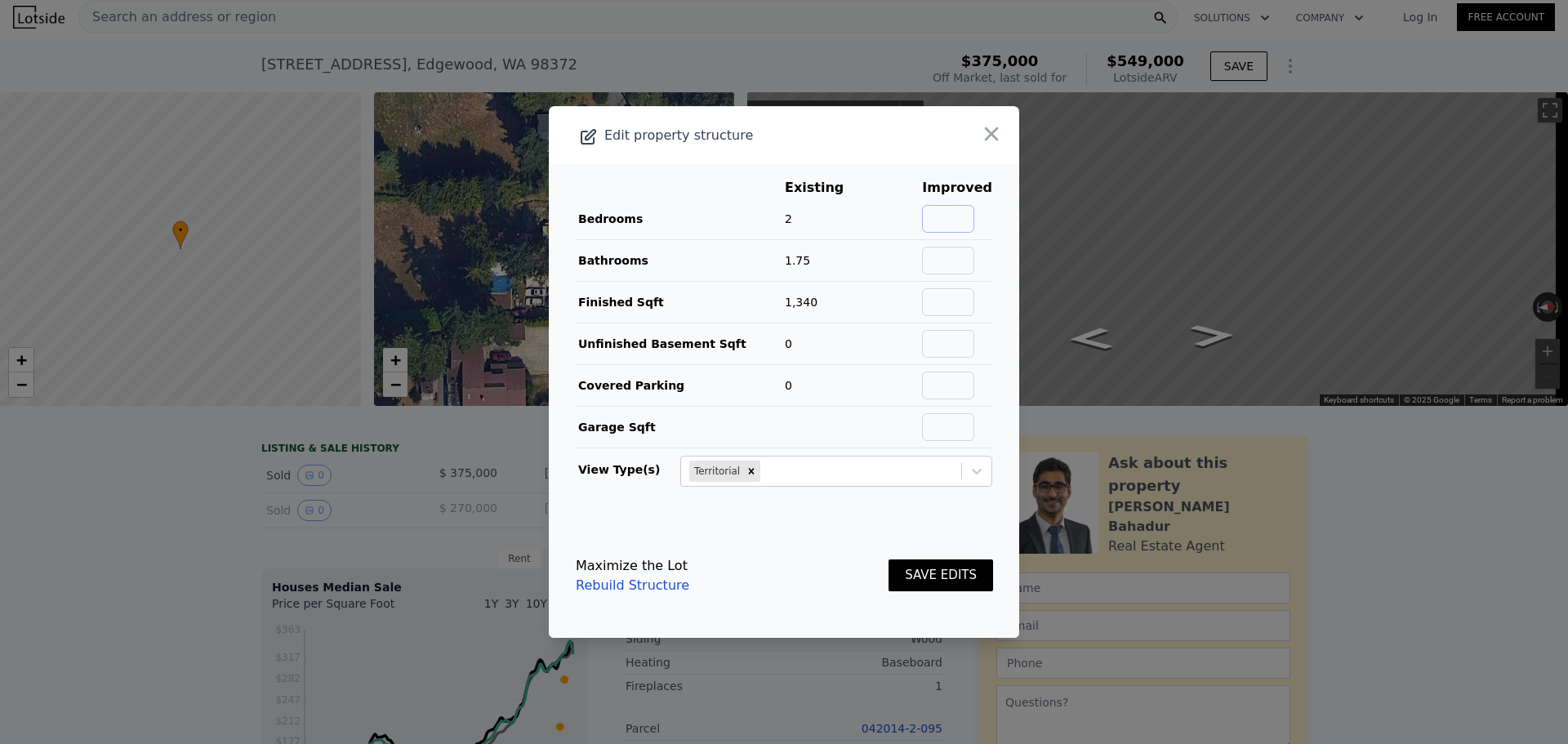
click at [946, 218] on input "text" at bounding box center [948, 219] width 52 height 28
type input "2"
click at [944, 579] on button "SAVE EDITS" at bounding box center [940, 575] width 105 height 32
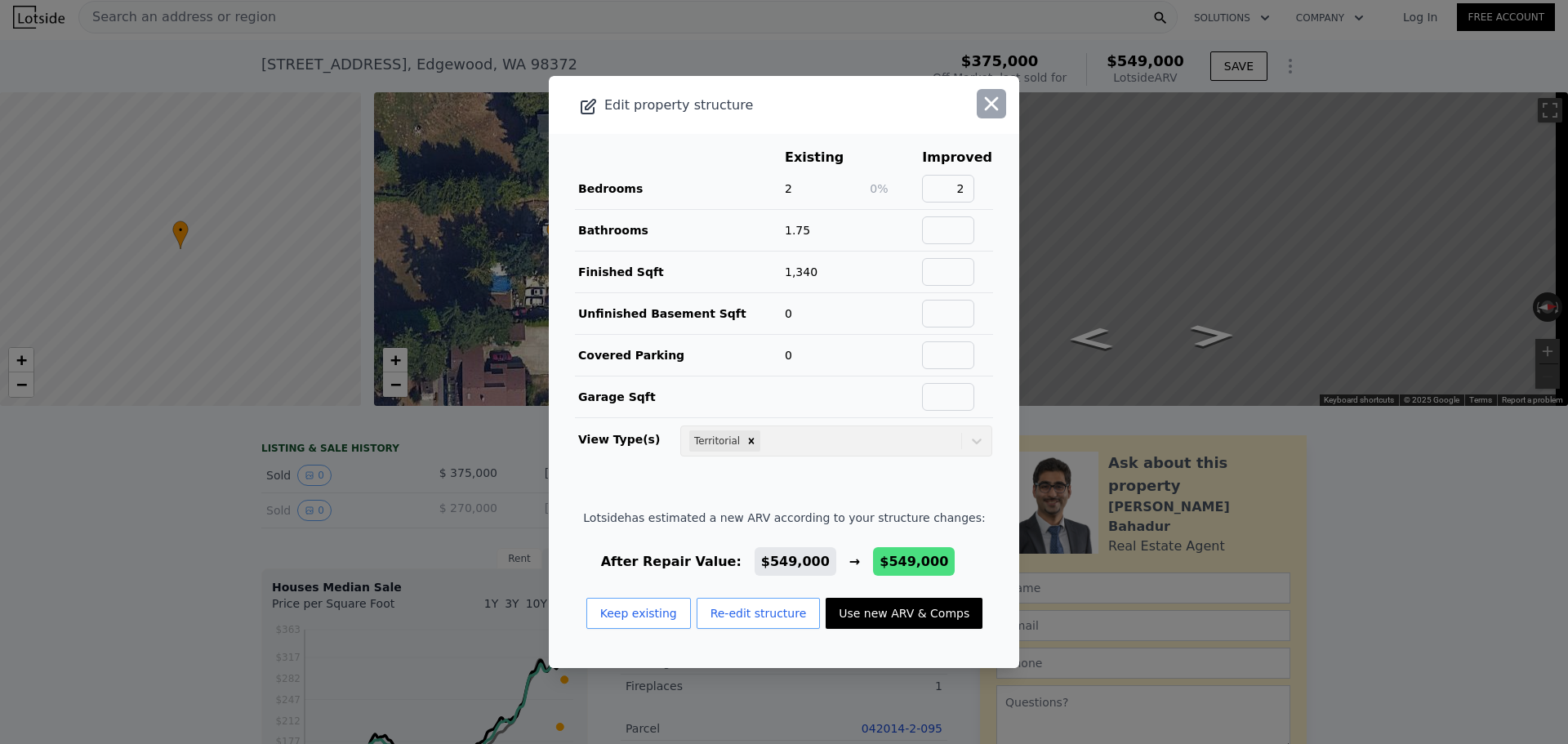
click at [981, 100] on icon "button" at bounding box center [991, 104] width 23 height 23
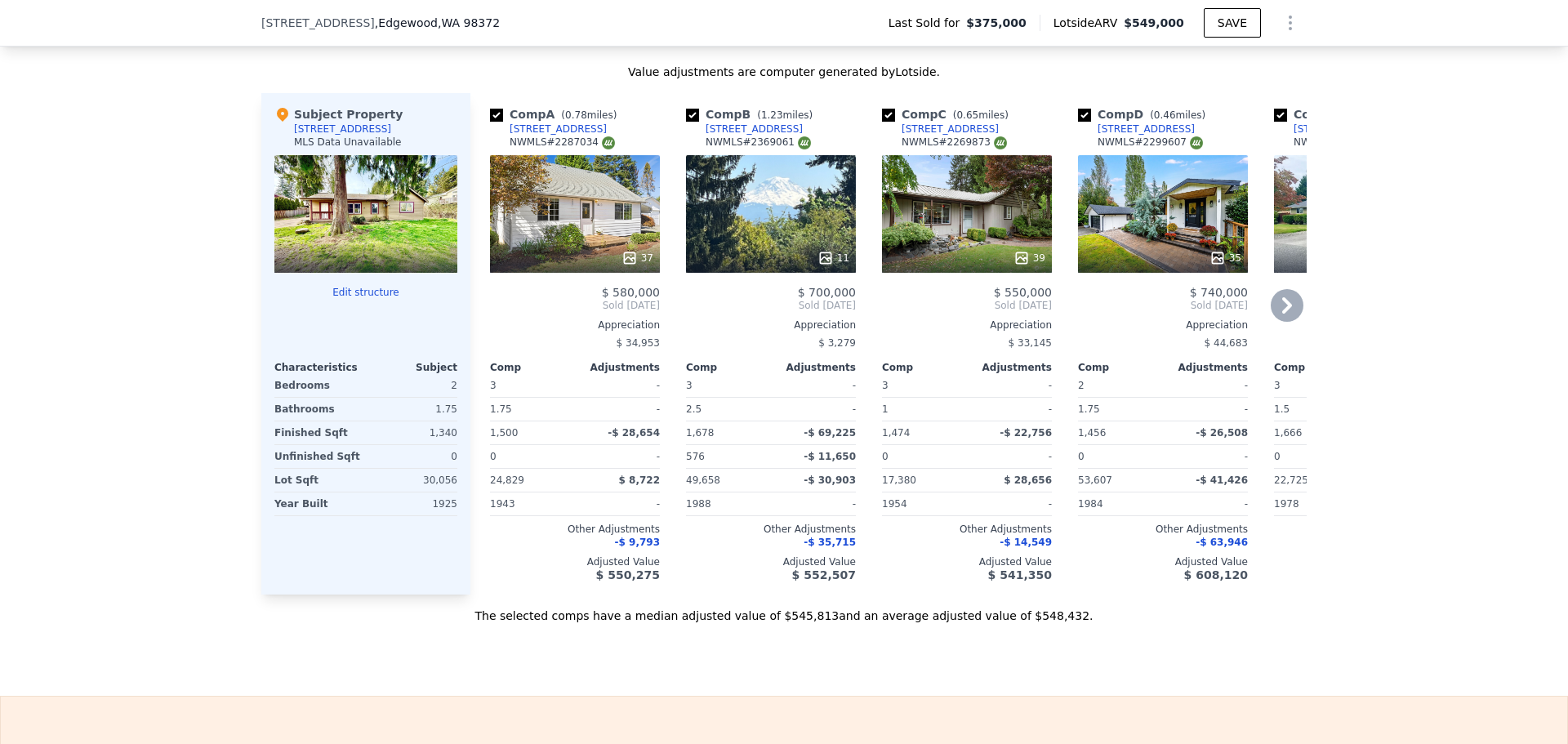
scroll to position [1633, 0]
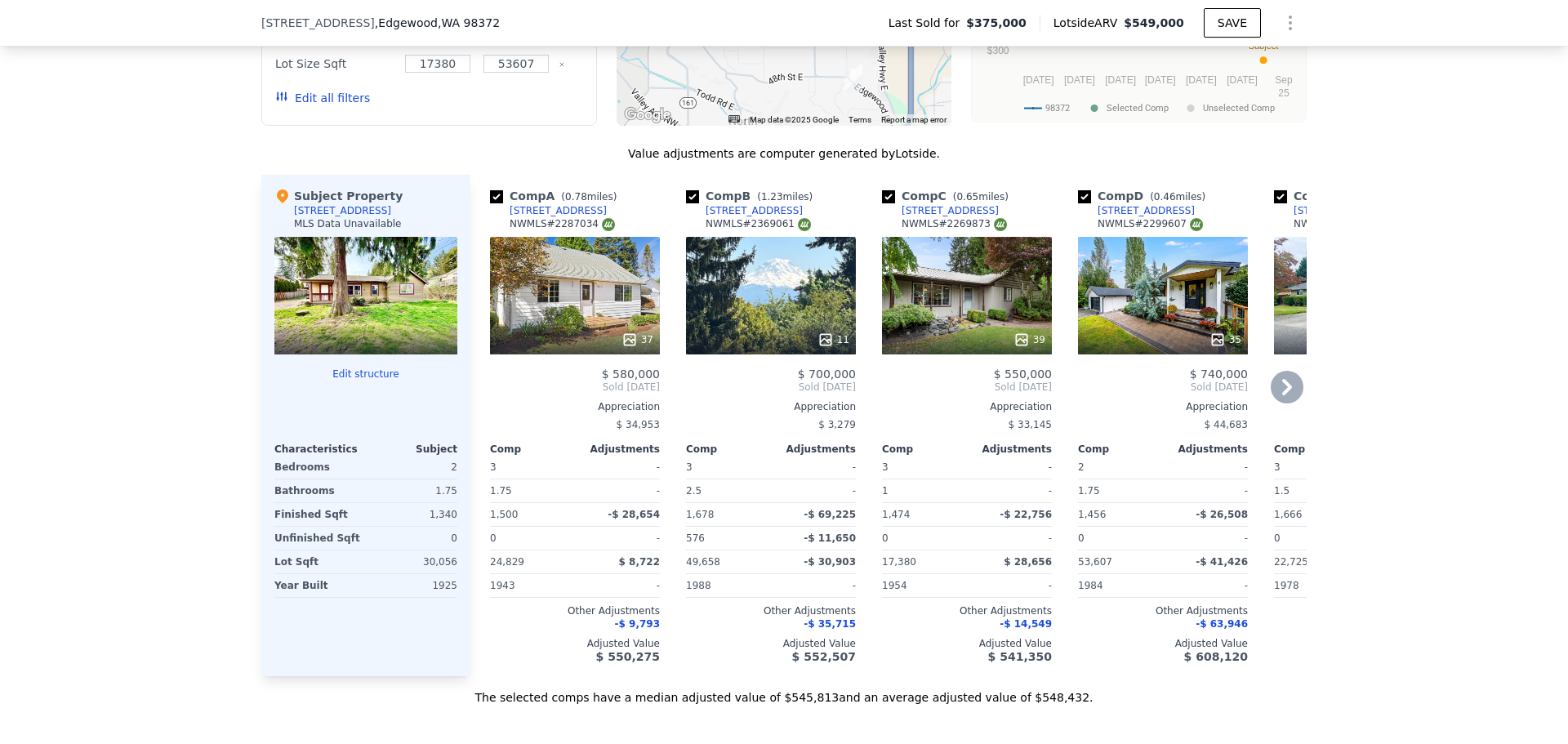
click at [567, 319] on div "37" at bounding box center [575, 295] width 170 height 118
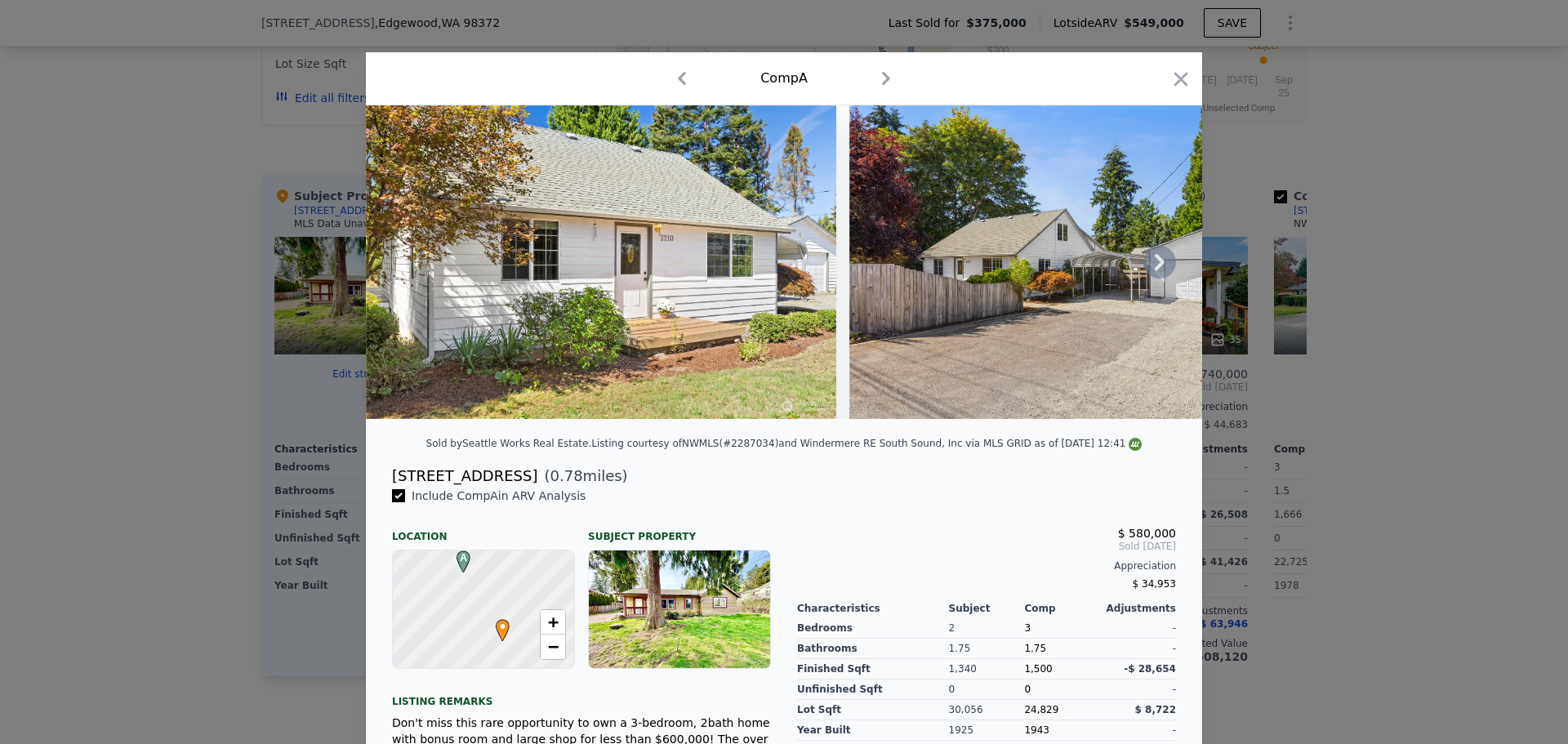
click at [699, 263] on img at bounding box center [601, 262] width 470 height 314
click at [1152, 269] on icon at bounding box center [1160, 262] width 33 height 33
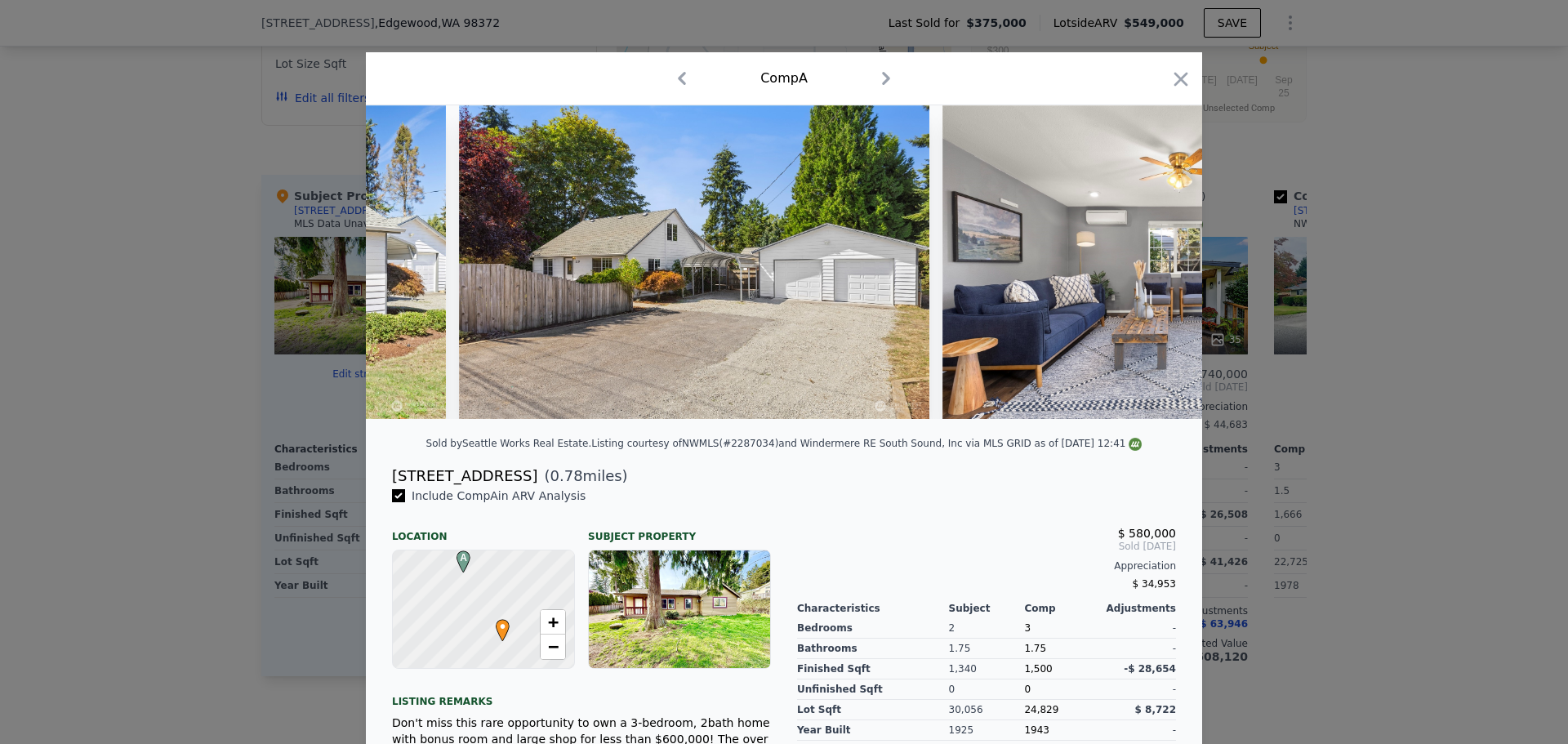
scroll to position [0, 392]
click at [1152, 269] on div at bounding box center [784, 262] width 836 height 314
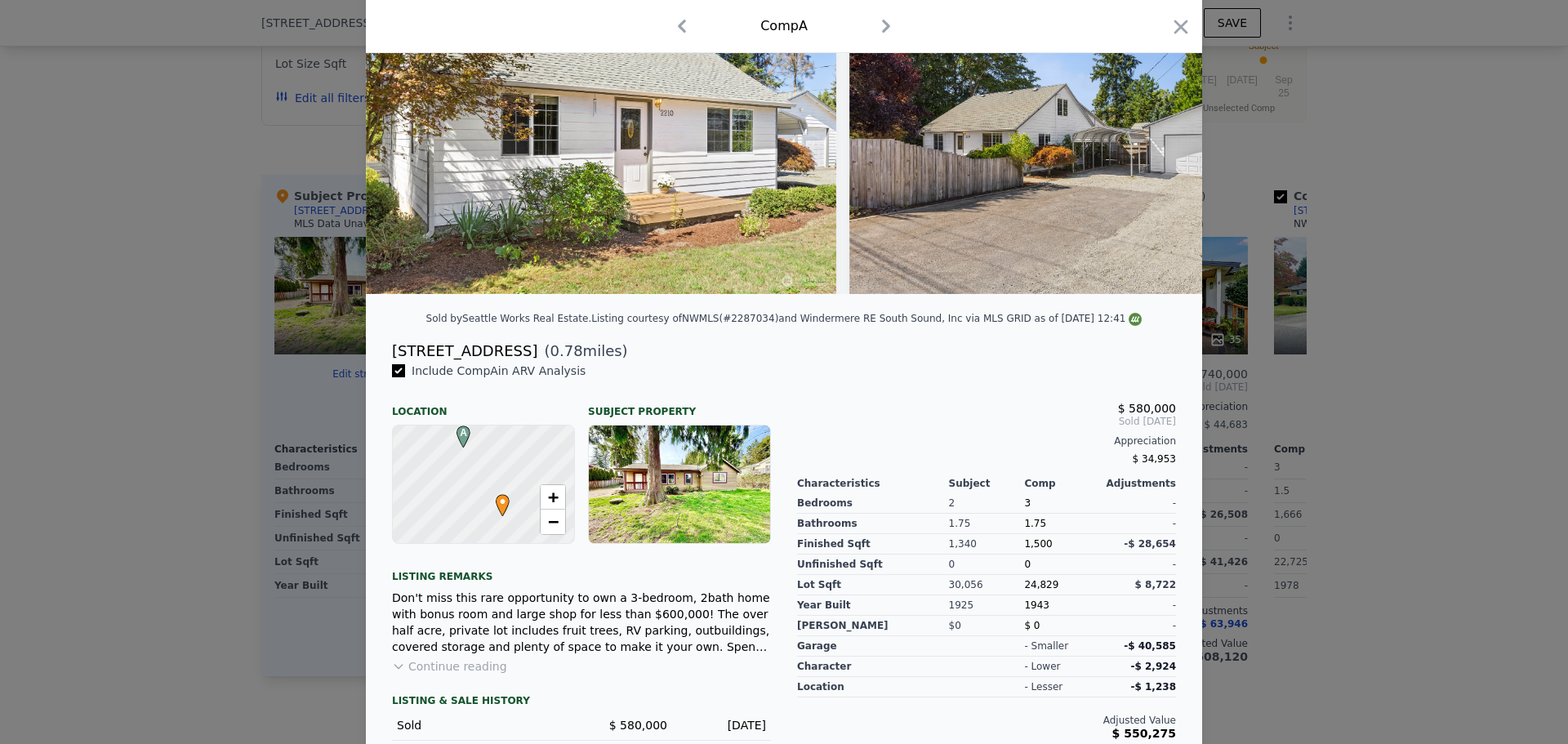
scroll to position [232, 0]
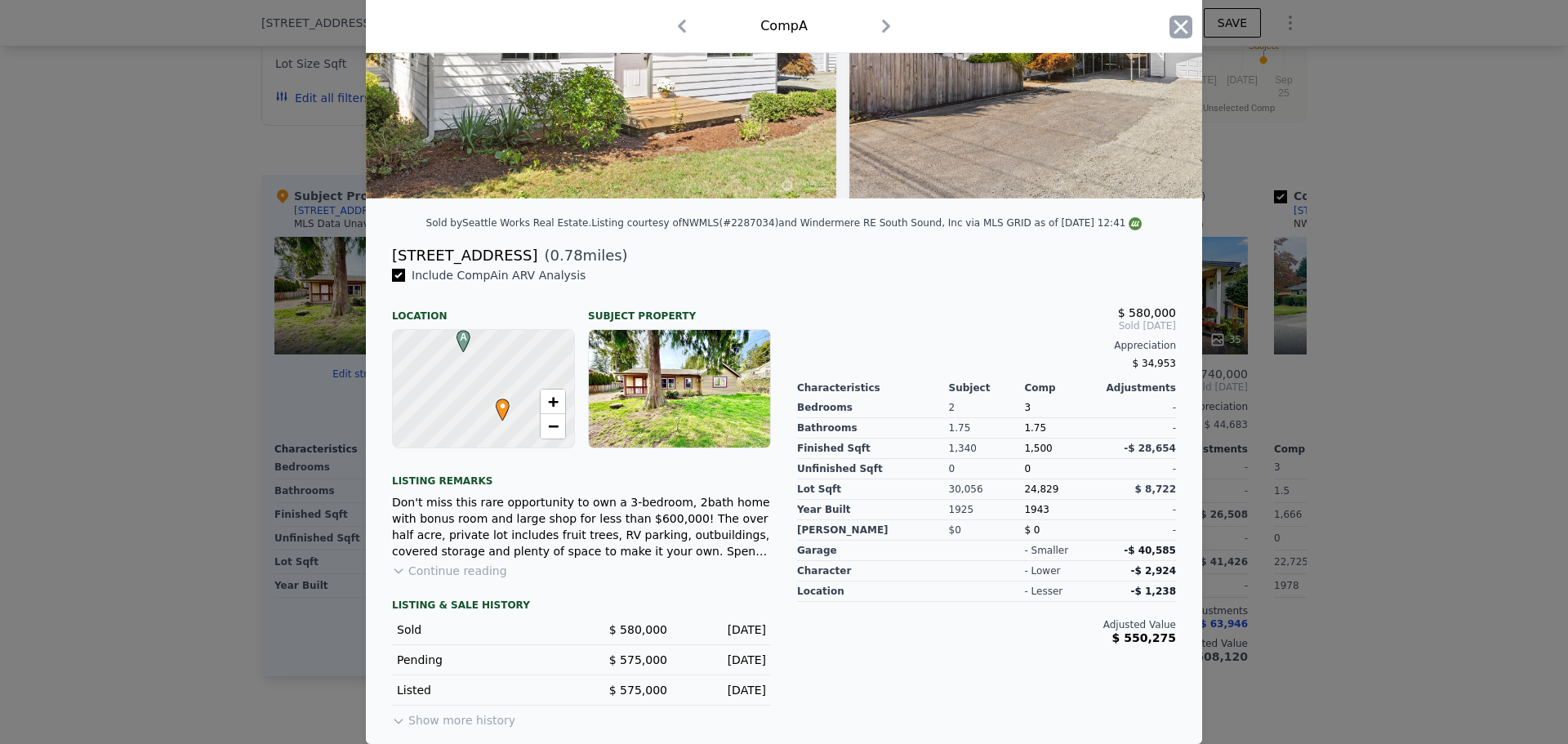
click at [1169, 30] on icon "button" at bounding box center [1181, 27] width 23 height 23
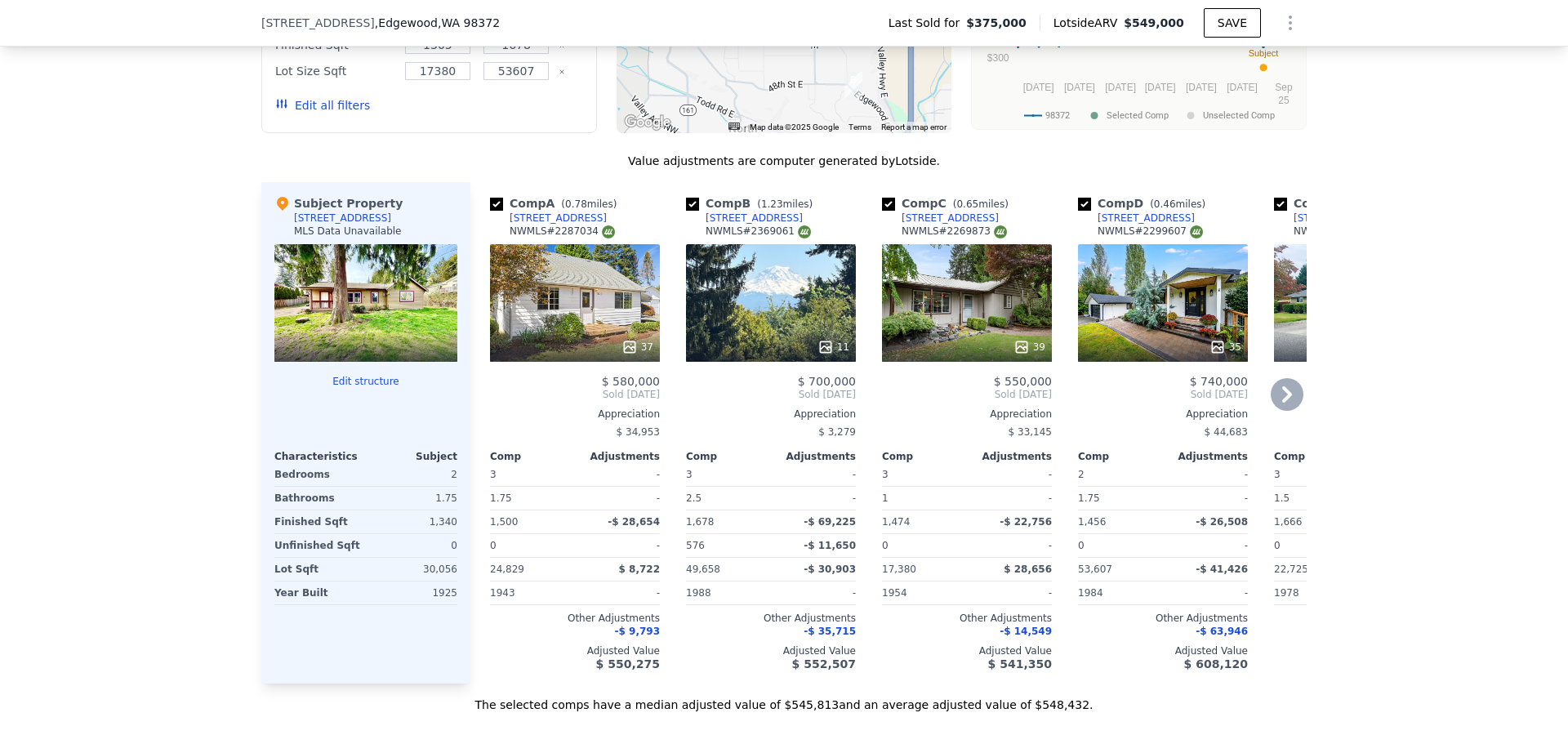
scroll to position [1633, 0]
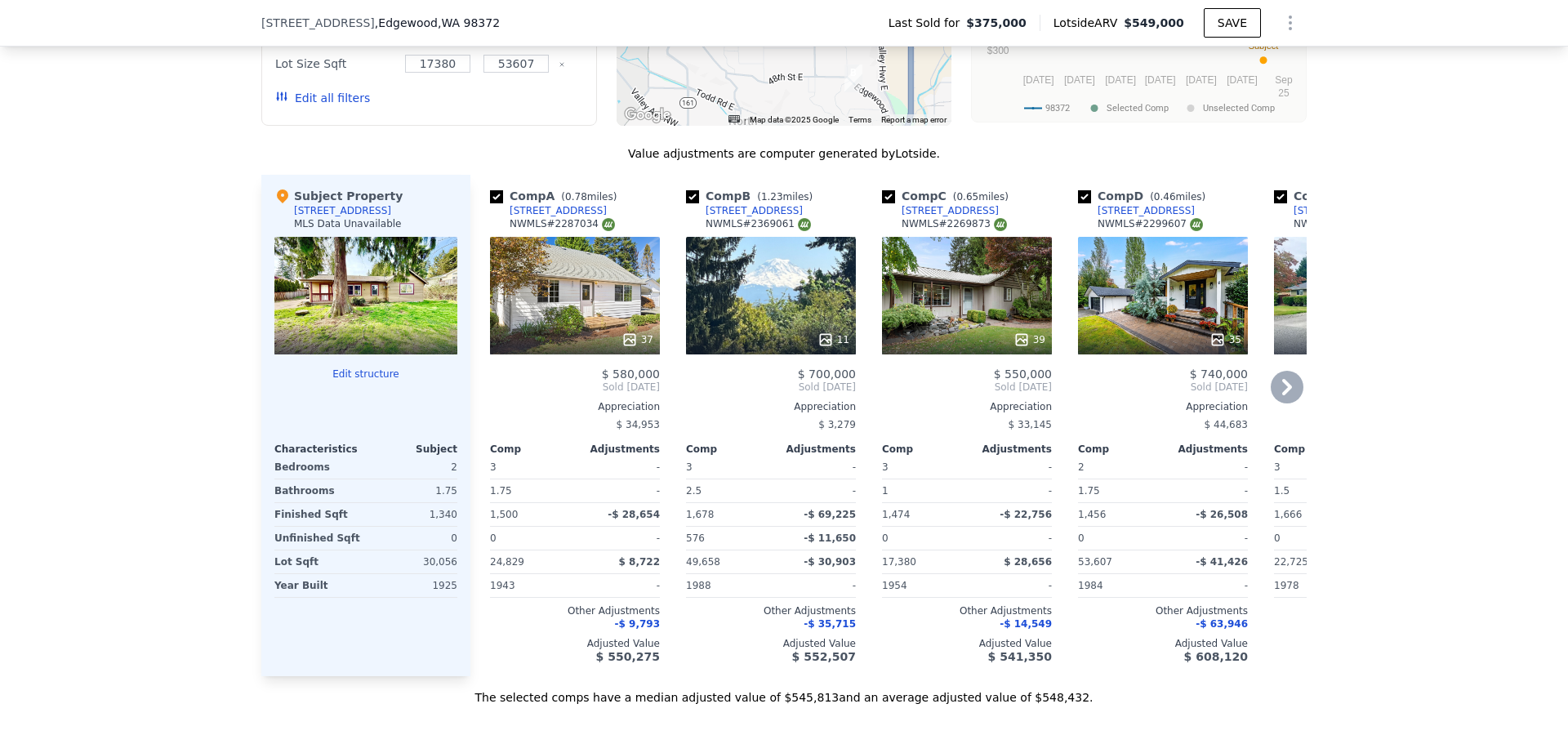
click at [714, 301] on div "11" at bounding box center [771, 295] width 170 height 118
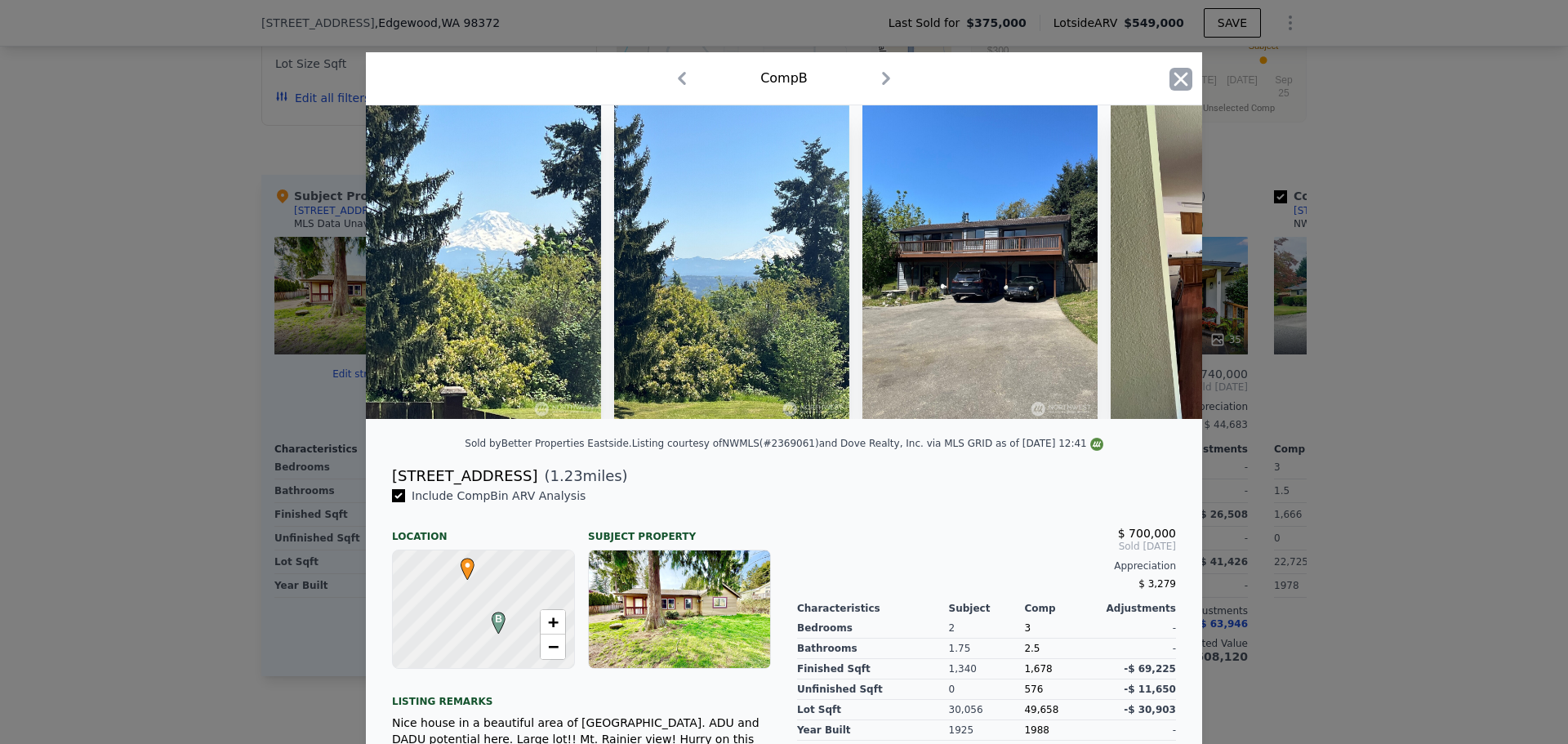
click at [1173, 70] on icon "button" at bounding box center [1181, 79] width 23 height 23
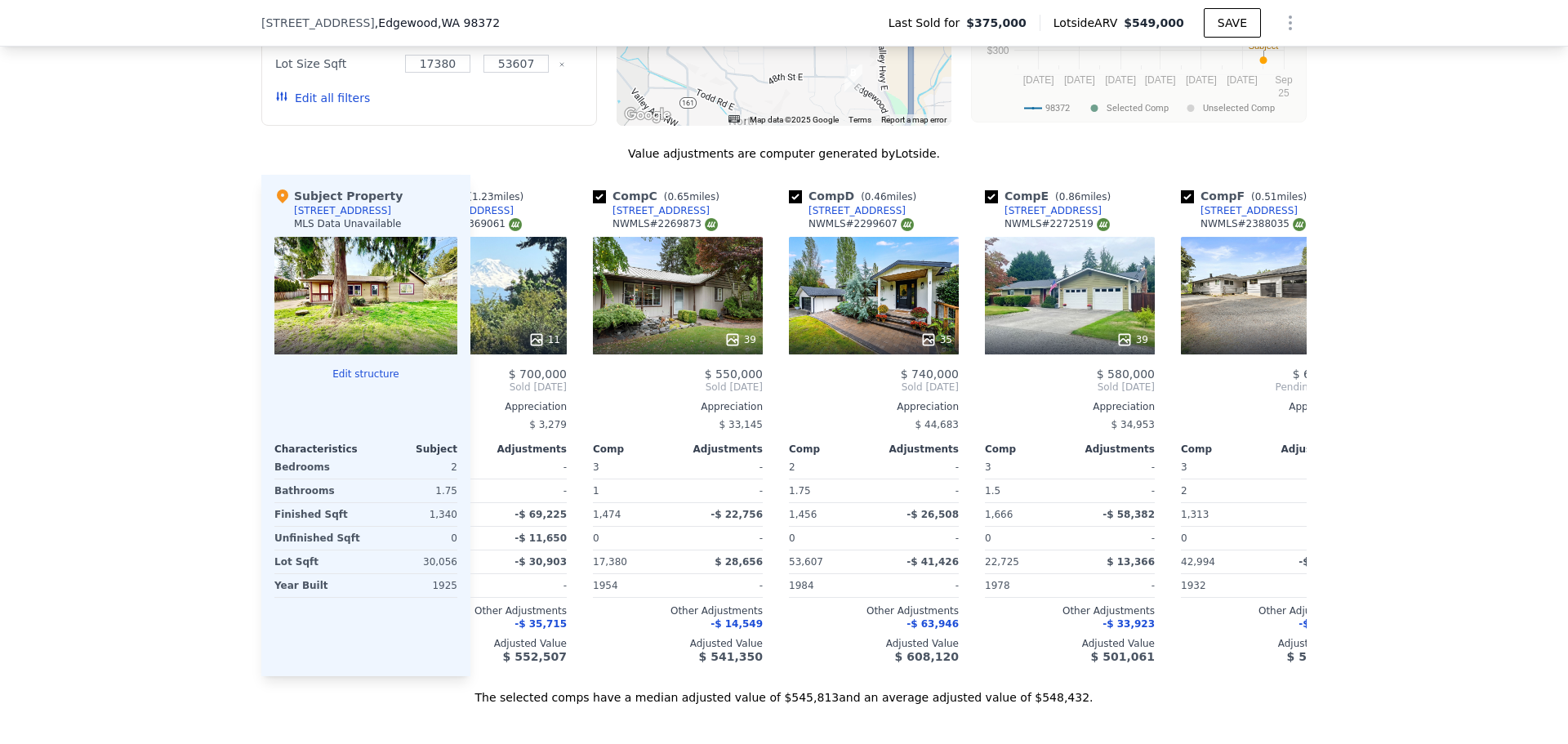
scroll to position [0, 236]
